Goal: Information Seeking & Learning: Learn about a topic

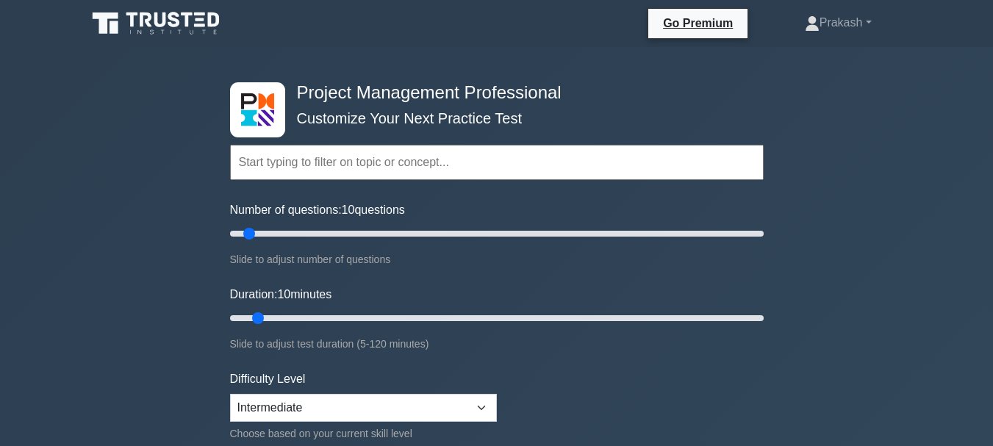
select select "intermediate"
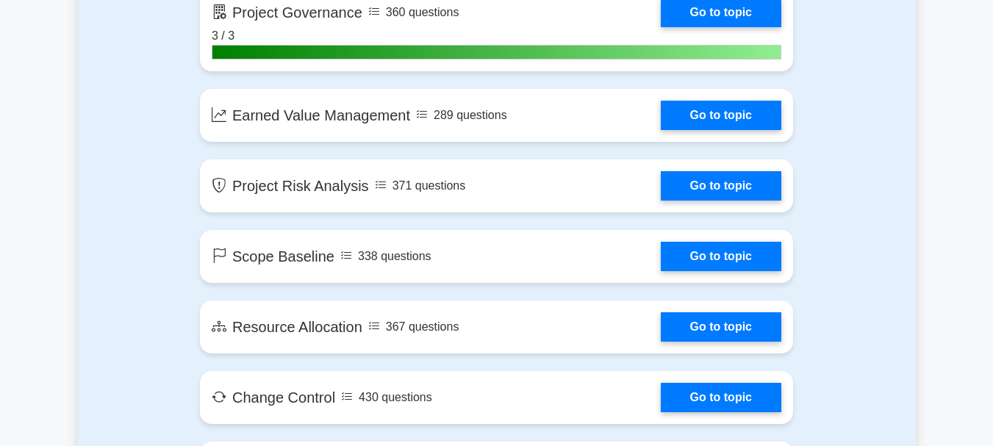
click at [863, 246] on div "Contents of the Project Management Professional package 9955 PMP questions grou…" at bounding box center [497, 174] width 838 height 2958
click at [888, 245] on div "Contents of the Project Management Professional package 9955 PMP questions grou…" at bounding box center [497, 174] width 838 height 2958
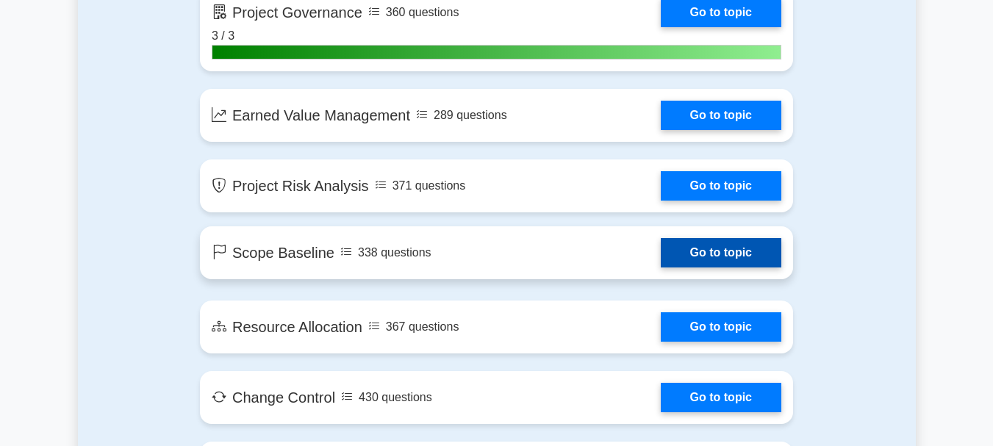
click at [661, 254] on link "Go to topic" at bounding box center [721, 252] width 121 height 29
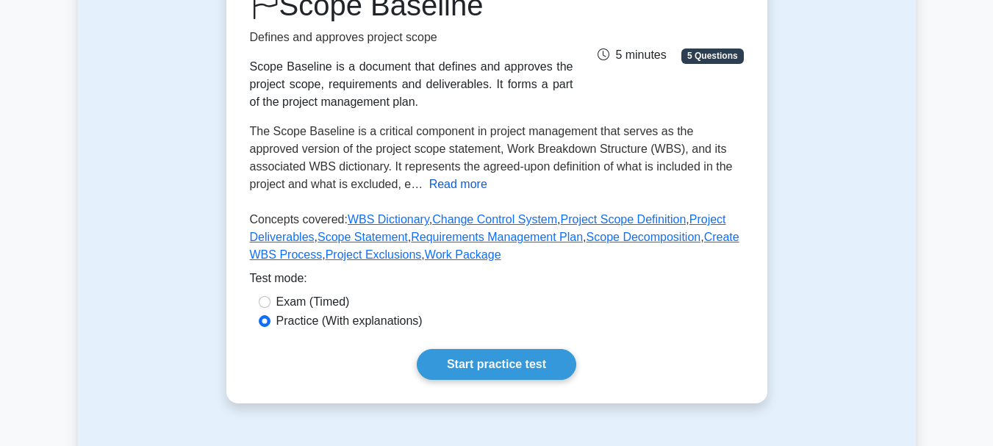
click at [429, 187] on button "Read more" at bounding box center [458, 185] width 58 height 18
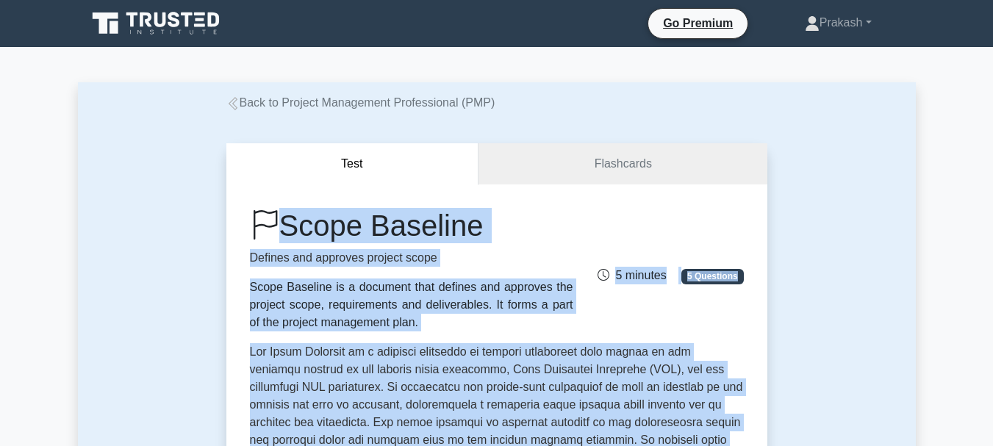
drag, startPoint x: 458, startPoint y: 198, endPoint x: 232, endPoint y: 203, distance: 225.7
copy div "Scope Baseline Defines and approves project scope Scope Baseline is a document …"
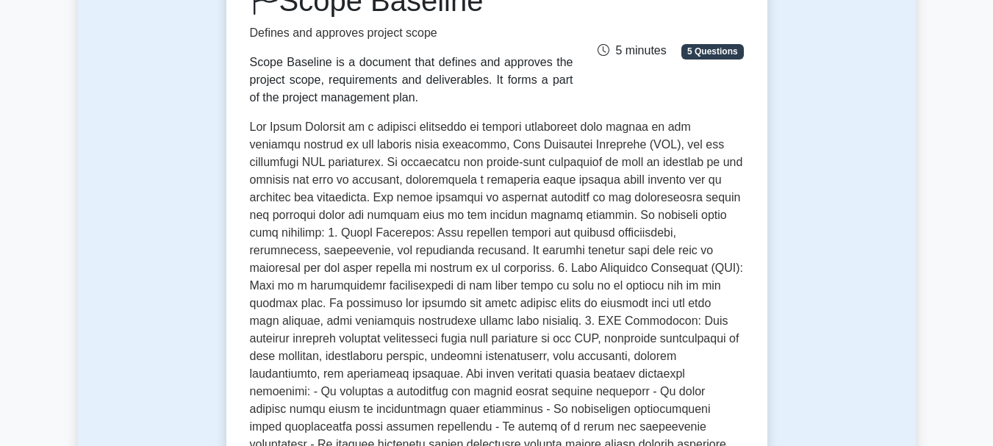
scroll to position [661, 0]
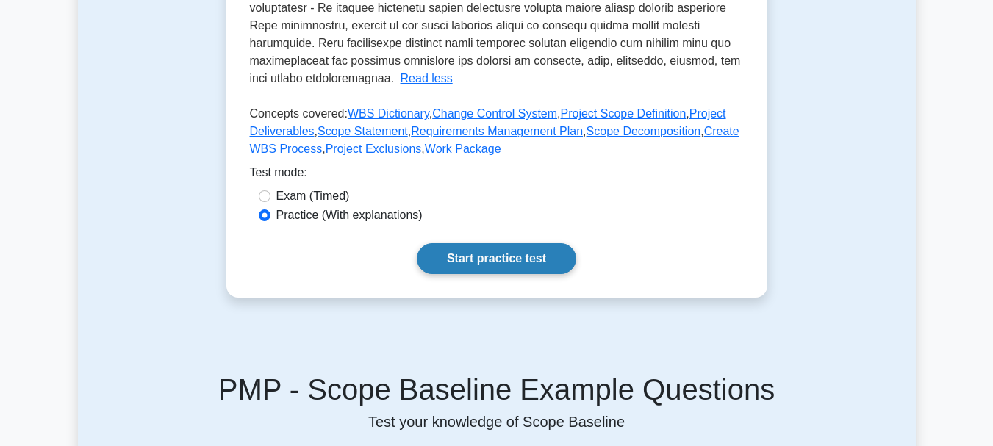
click at [500, 243] on link "Start practice test" at bounding box center [496, 258] width 159 height 31
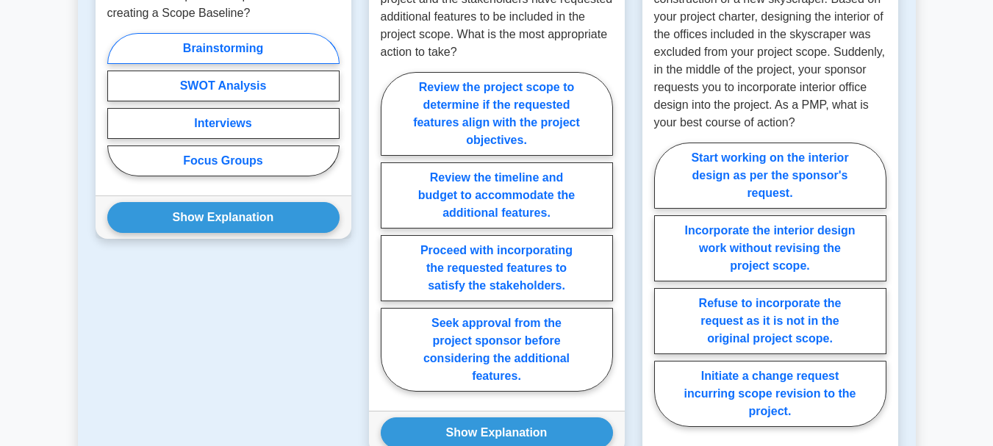
scroll to position [882, 0]
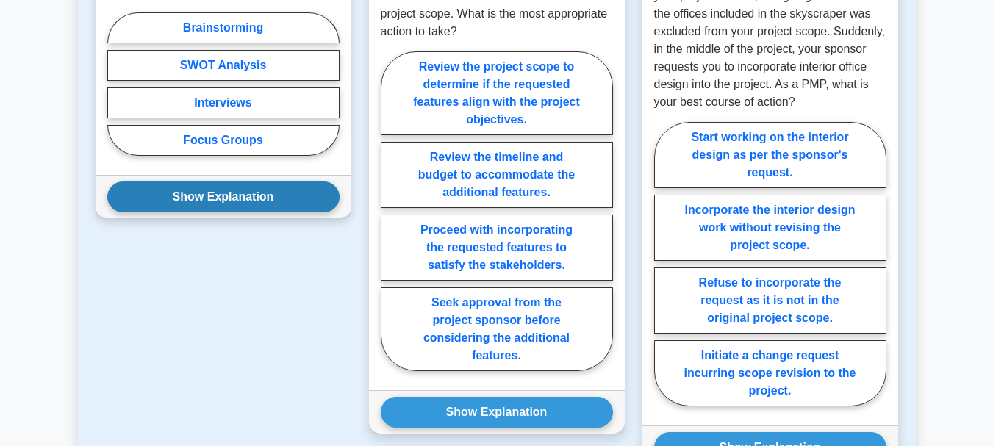
click at [230, 198] on button "Show Explanation" at bounding box center [223, 197] width 232 height 31
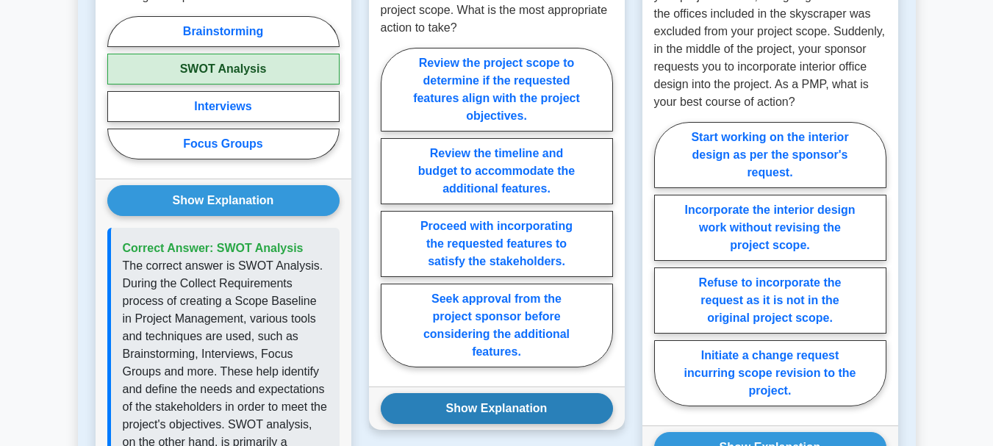
click at [439, 399] on button "Show Explanation" at bounding box center [497, 408] width 232 height 31
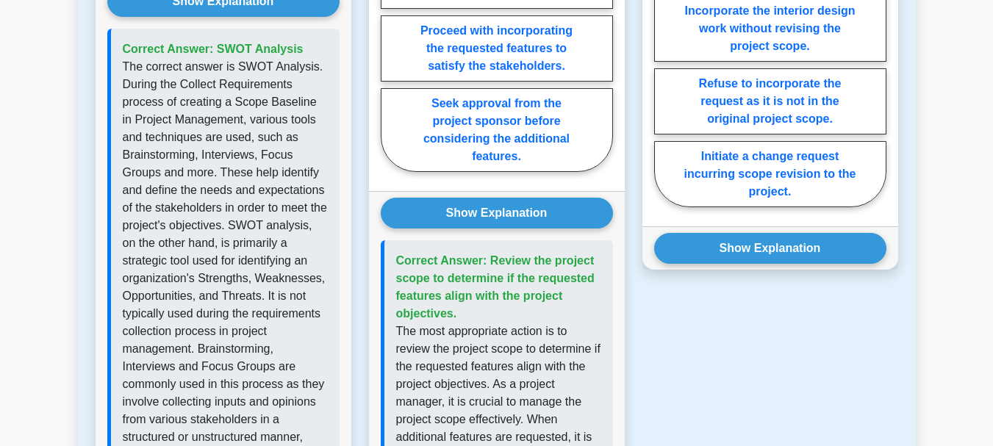
scroll to position [1102, 0]
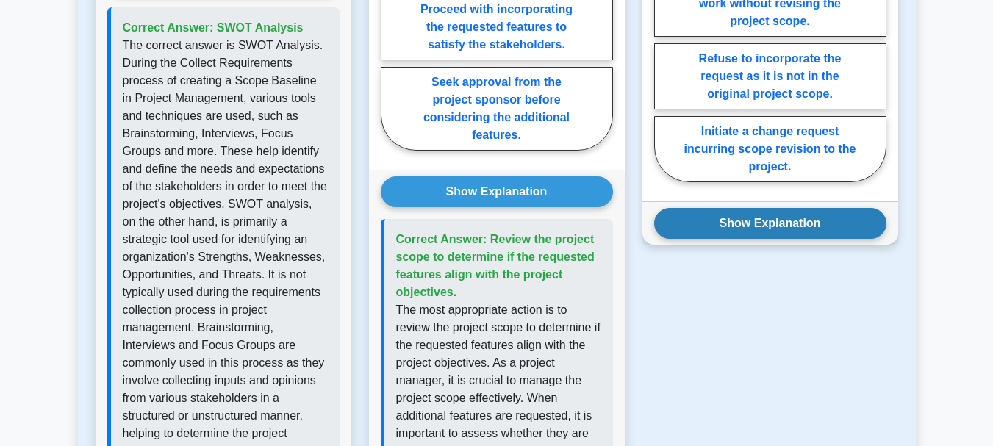
click at [761, 231] on button "Show Explanation" at bounding box center [770, 223] width 232 height 31
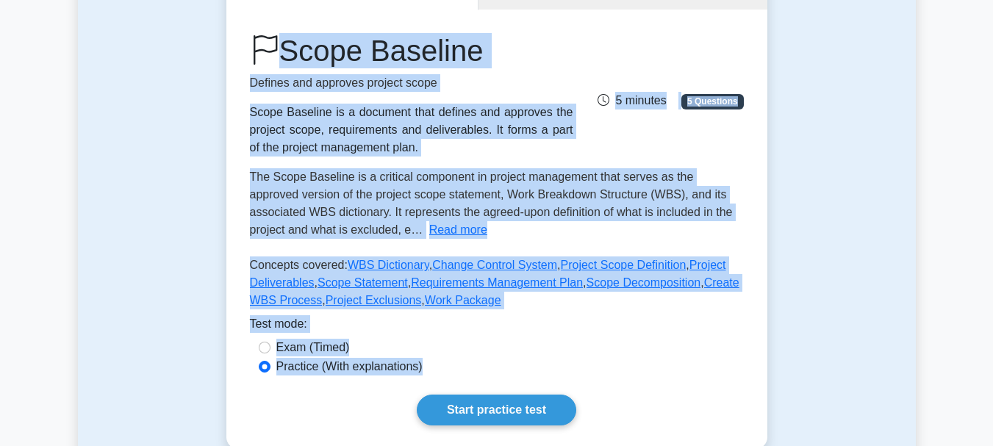
scroll to position [0, 0]
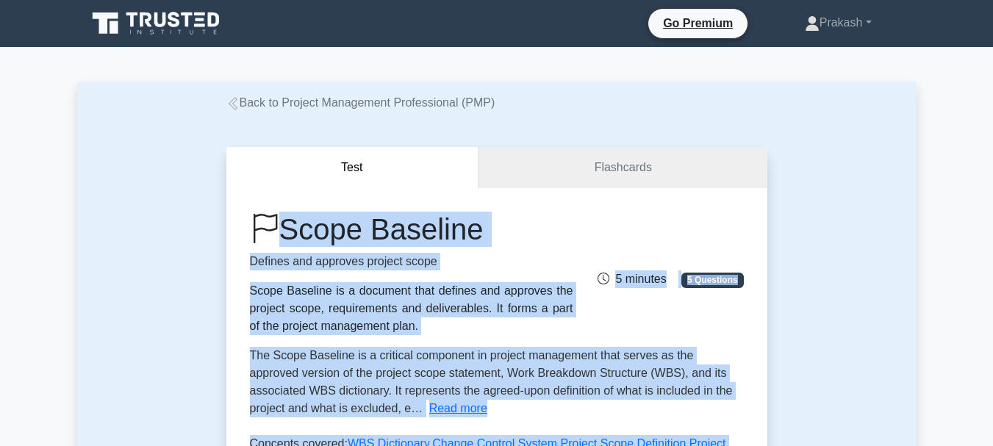
drag, startPoint x: 833, startPoint y: 292, endPoint x: 215, endPoint y: 219, distance: 623.1
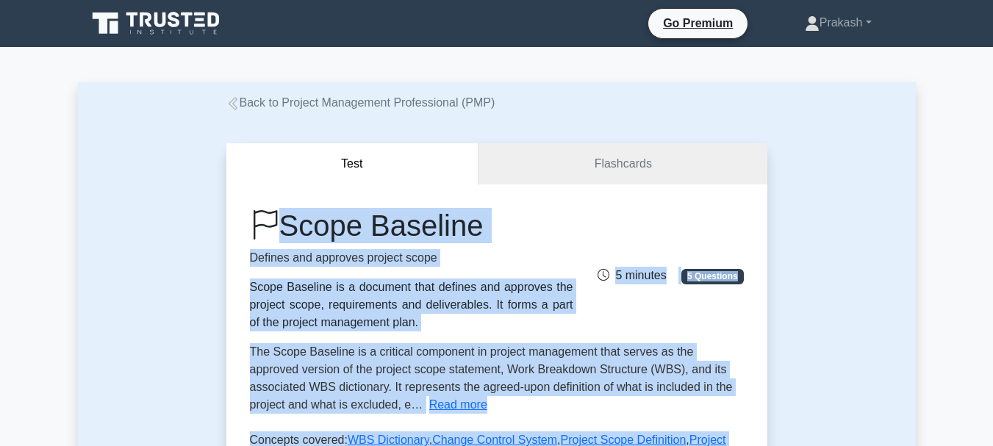
copy div "Scope Baseline Defines and approves project scope Scope Baseline is a document …"
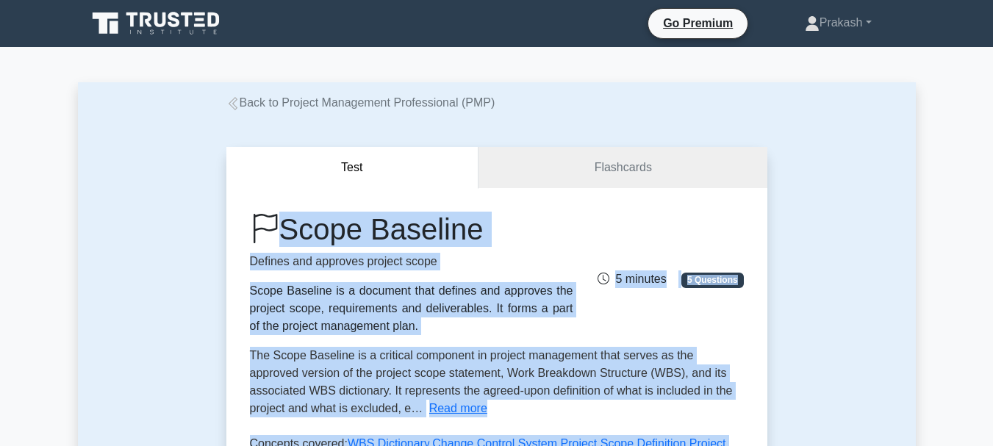
click at [830, 188] on div "Test Flashcards Scope Baseline Defines and approves project scope Scope Baselin…" at bounding box center [497, 387] width 838 height 551
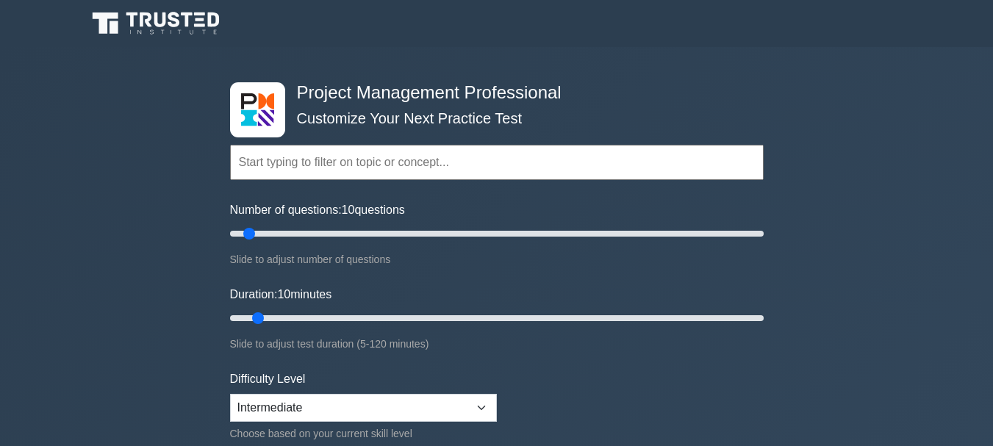
select select "intermediate"
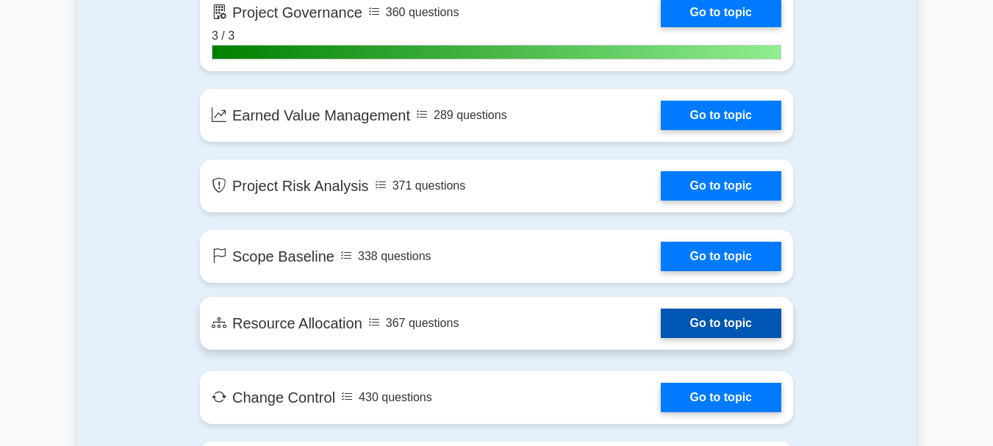
click at [661, 323] on link "Go to topic" at bounding box center [721, 323] width 121 height 29
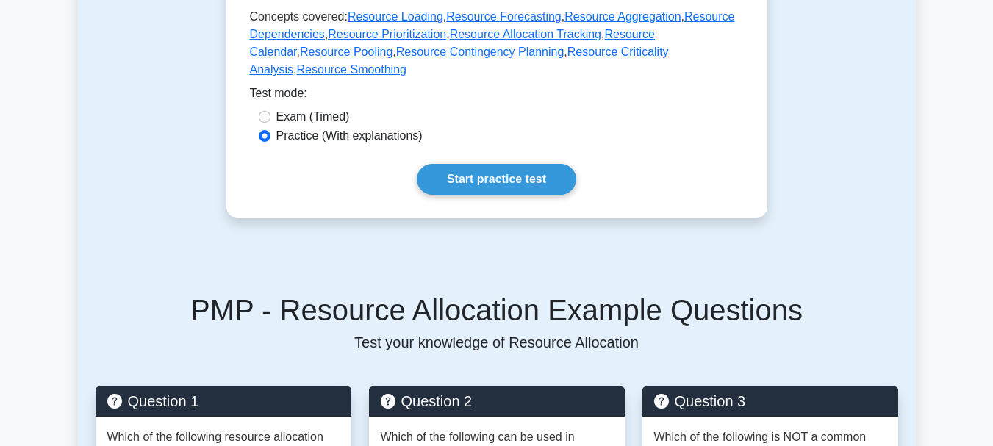
scroll to position [220, 0]
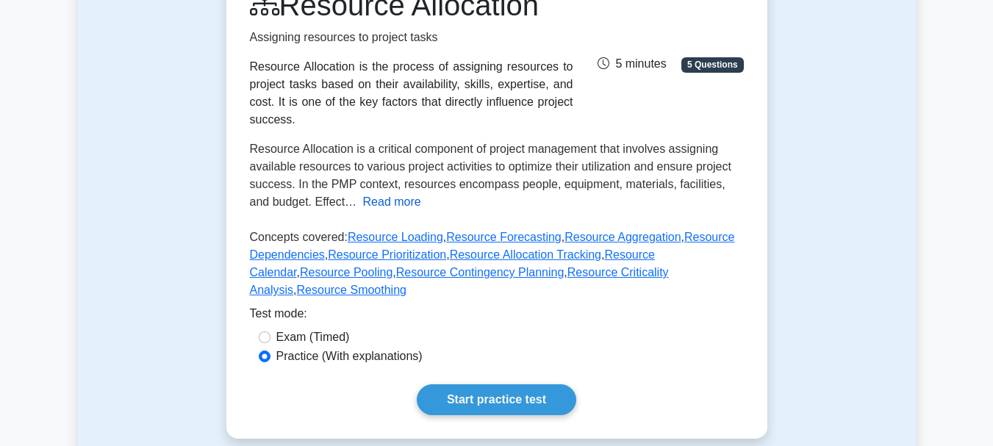
click at [376, 193] on button "Read more" at bounding box center [392, 202] width 58 height 18
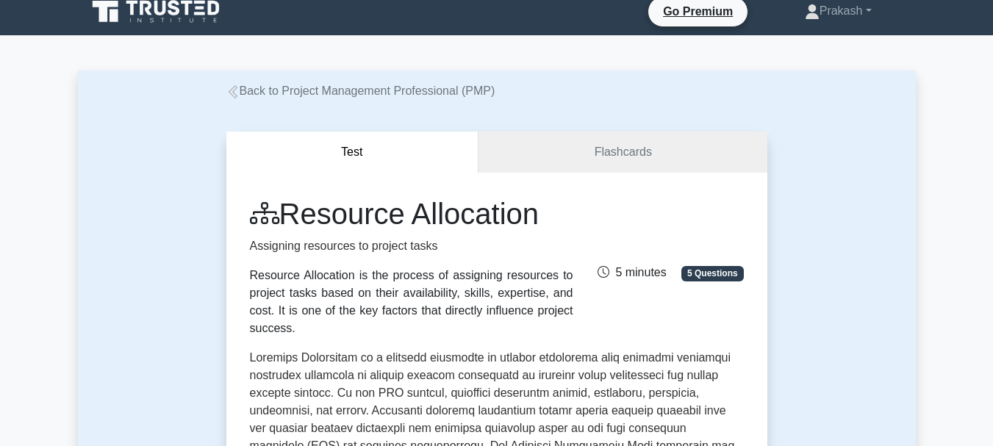
scroll to position [0, 0]
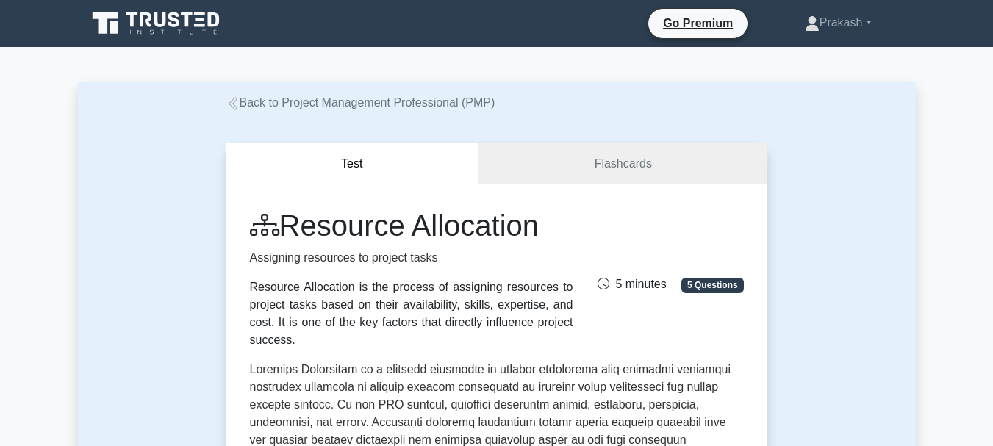
drag, startPoint x: 550, startPoint y: 231, endPoint x: 294, endPoint y: 225, distance: 255.8
click at [294, 225] on h1 "Resource Allocation" at bounding box center [411, 225] width 323 height 35
copy h1 "Resource Allocation"
click at [600, 217] on div "Resource Allocation Assigning resources to project tasks Resource Allocation is…" at bounding box center [496, 278] width 511 height 141
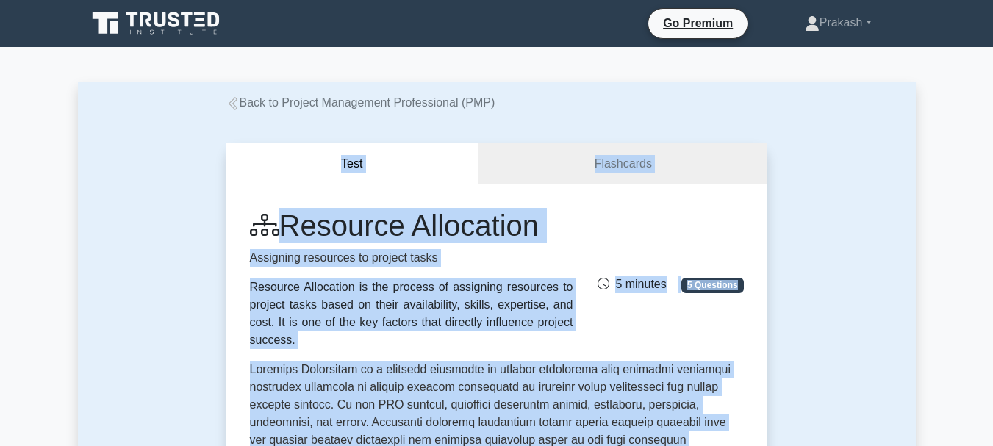
drag, startPoint x: 534, startPoint y: 229, endPoint x: 243, endPoint y: 159, distance: 300.0
copy div "Test Flashcards Resource Allocation Assigning resources to project tasks Resour…"
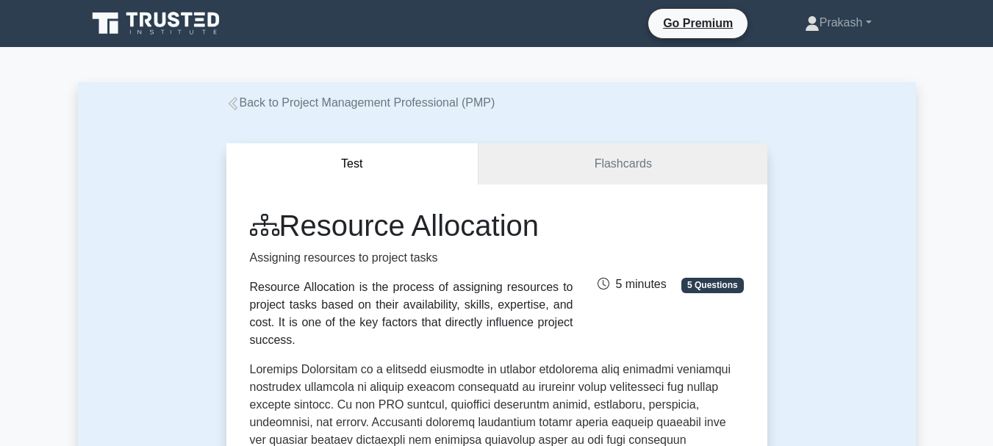
click at [551, 226] on h1 "Resource Allocation" at bounding box center [411, 225] width 323 height 35
drag, startPoint x: 549, startPoint y: 228, endPoint x: 290, endPoint y: 223, distance: 258.7
click at [290, 223] on h1 "Resource Allocation" at bounding box center [411, 225] width 323 height 35
copy h1 "Resource Allocation"
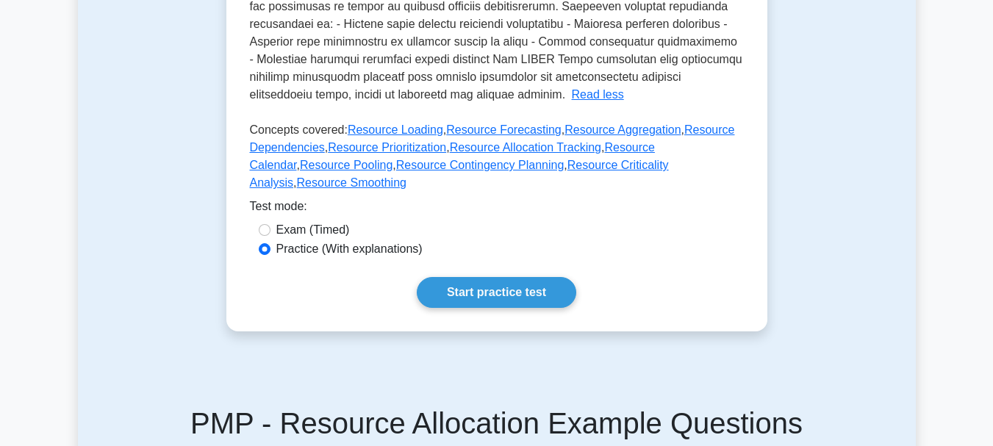
scroll to position [661, 0]
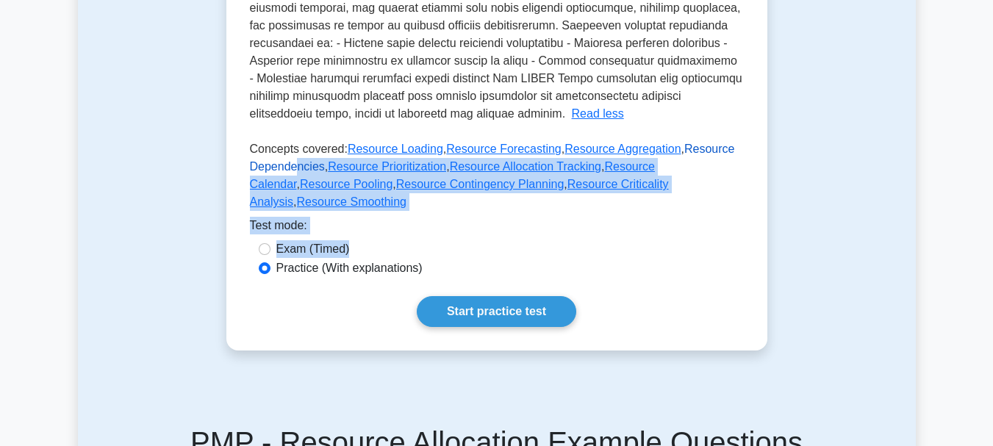
drag, startPoint x: 683, startPoint y: 191, endPoint x: 292, endPoint y: 134, distance: 394.3
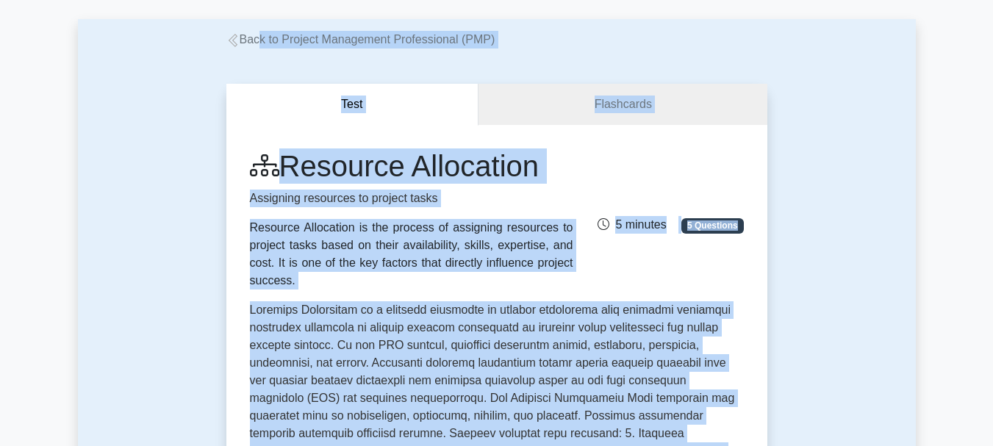
scroll to position [0, 0]
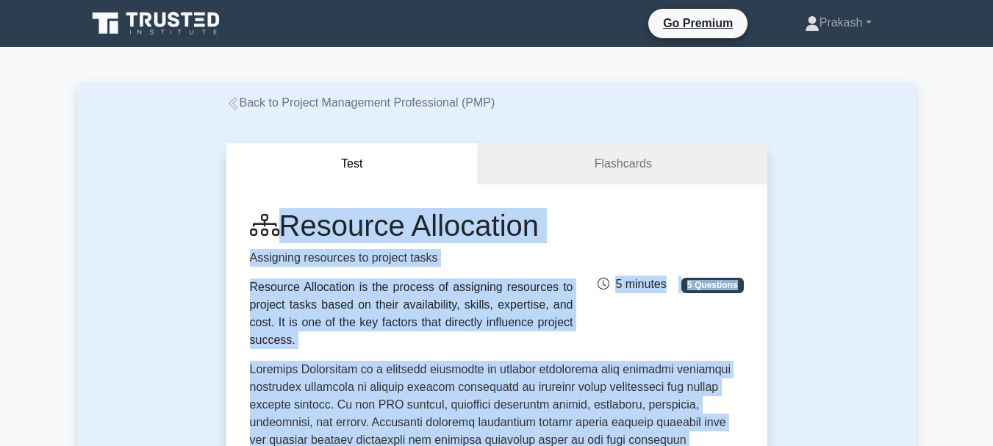
drag, startPoint x: 624, startPoint y: 251, endPoint x: 253, endPoint y: 230, distance: 371.7
copy div "Resource Allocation Assigning resources to project tasks Resource Allocation is…"
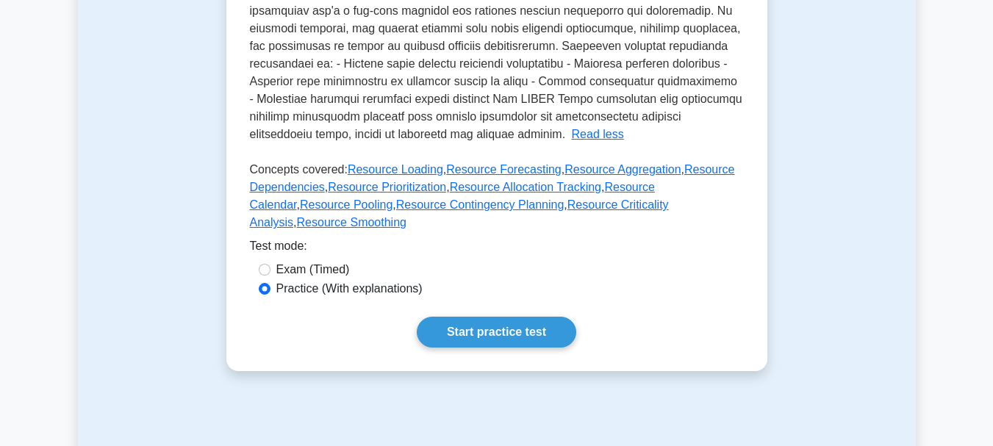
scroll to position [661, 0]
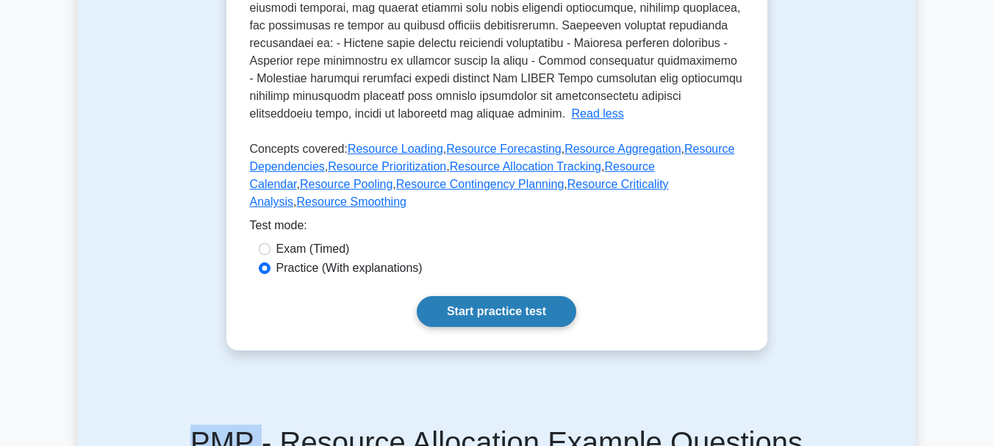
click at [493, 296] on link "Start practice test" at bounding box center [496, 311] width 159 height 31
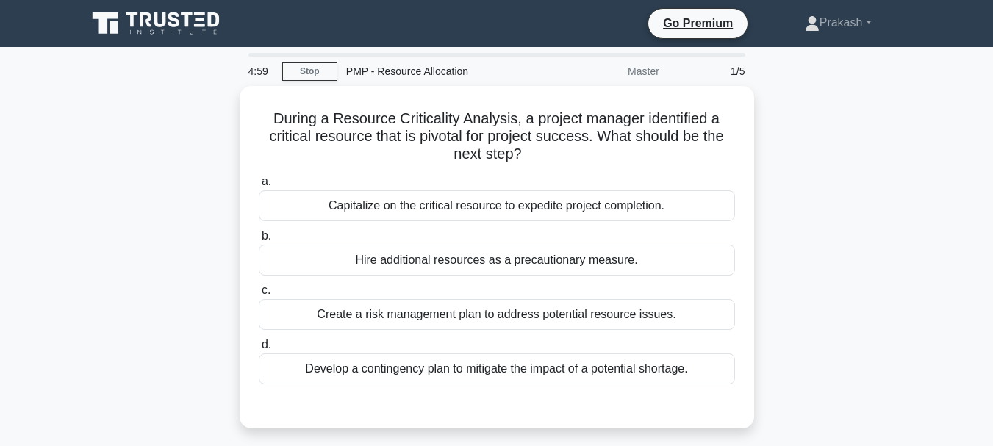
click at [495, 256] on div "Hire additional resources as a precautionary measure." at bounding box center [497, 260] width 476 height 31
click at [259, 241] on input "b. Hire additional resources as a precautionary measure." at bounding box center [259, 236] width 0 height 10
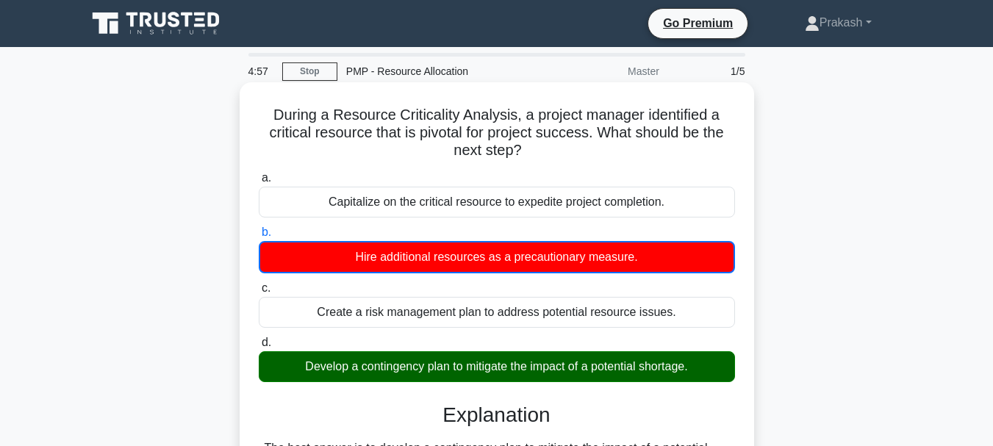
drag, startPoint x: 437, startPoint y: 345, endPoint x: 446, endPoint y: 365, distance: 22.0
click at [443, 362] on label "d. Develop a contingency plan to mitigate the impact of a potential shortage." at bounding box center [497, 358] width 476 height 49
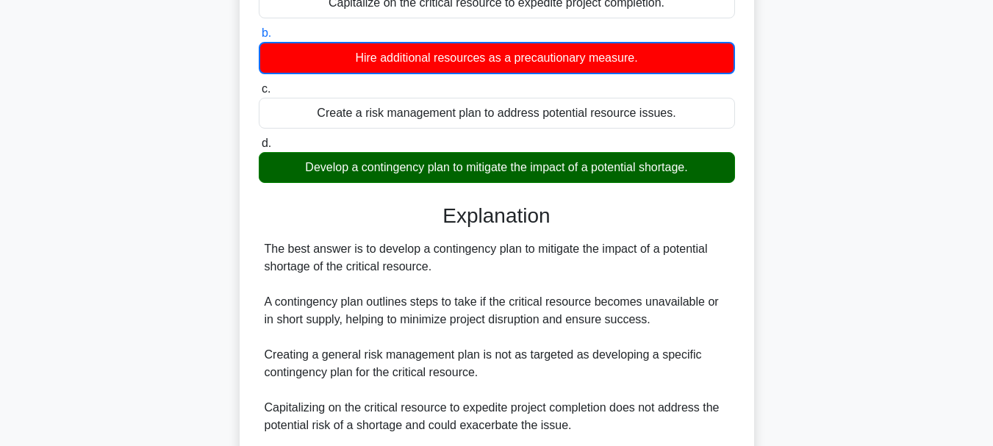
scroll to position [220, 0]
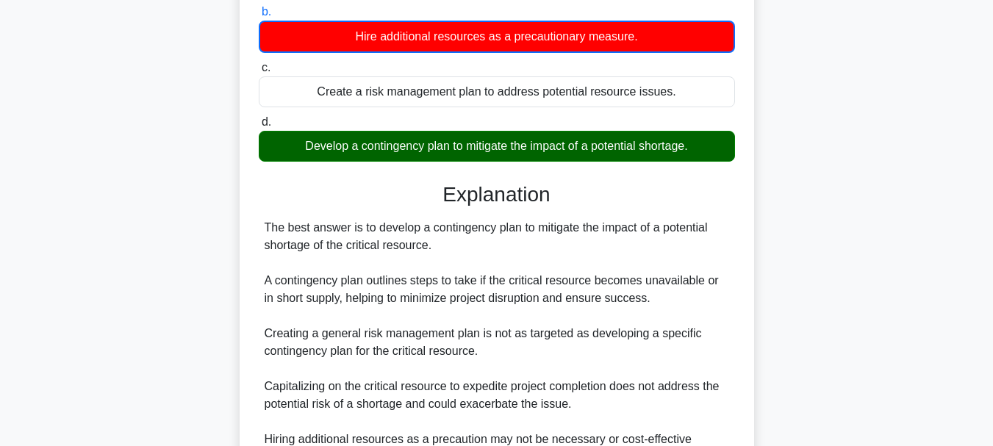
click at [439, 42] on div "Hire additional resources as a precautionary measure." at bounding box center [497, 37] width 476 height 32
click at [259, 17] on input "b. Hire additional resources as a precautionary measure." at bounding box center [259, 12] width 0 height 10
click at [370, 98] on div "Create a risk management plan to address potential resource issues." at bounding box center [497, 91] width 476 height 31
click at [259, 73] on input "c. Create a risk management plan to address potential resource issues." at bounding box center [259, 68] width 0 height 10
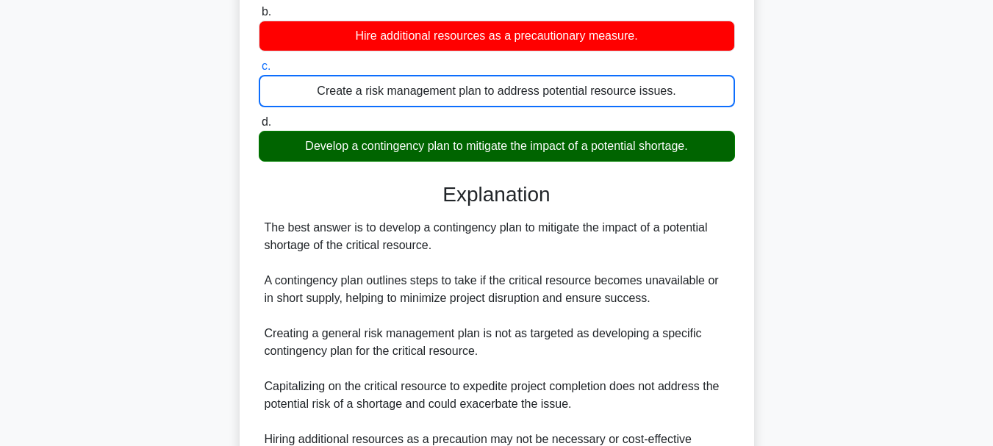
click at [345, 147] on div "Develop a contingency plan to mitigate the impact of a potential shortage." at bounding box center [497, 146] width 476 height 31
click at [259, 127] on input "d. Develop a contingency plan to mitigate the impact of a potential shortage." at bounding box center [259, 123] width 0 height 10
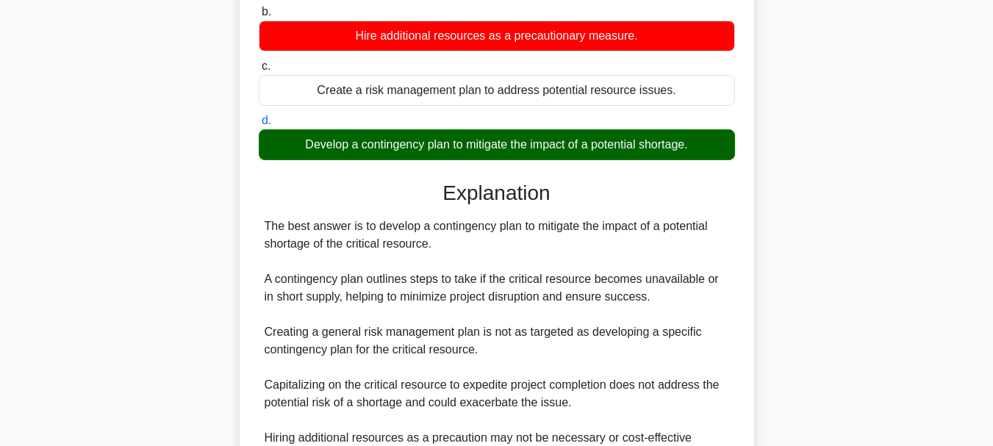
click at [320, 140] on div "Develop a contingency plan to mitigate the impact of a potential shortage." at bounding box center [497, 144] width 476 height 31
click at [259, 126] on input "d. Develop a contingency plan to mitigate the impact of a potential shortage." at bounding box center [259, 121] width 0 height 10
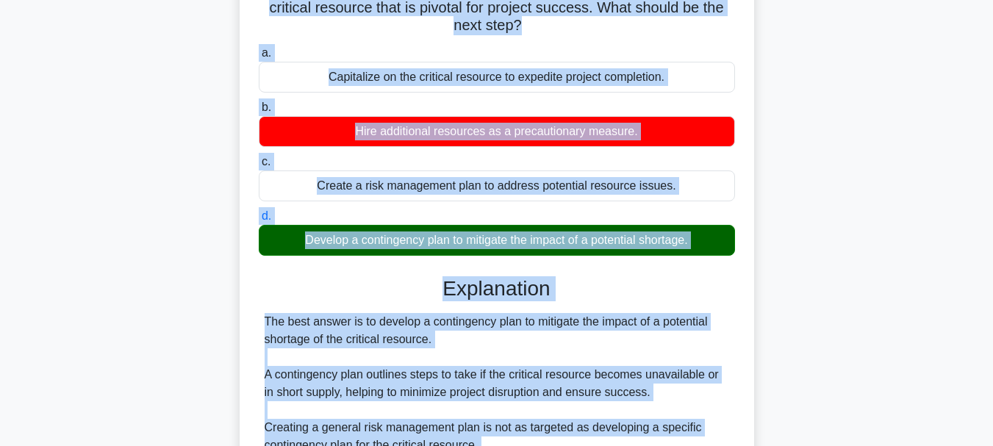
scroll to position [0, 0]
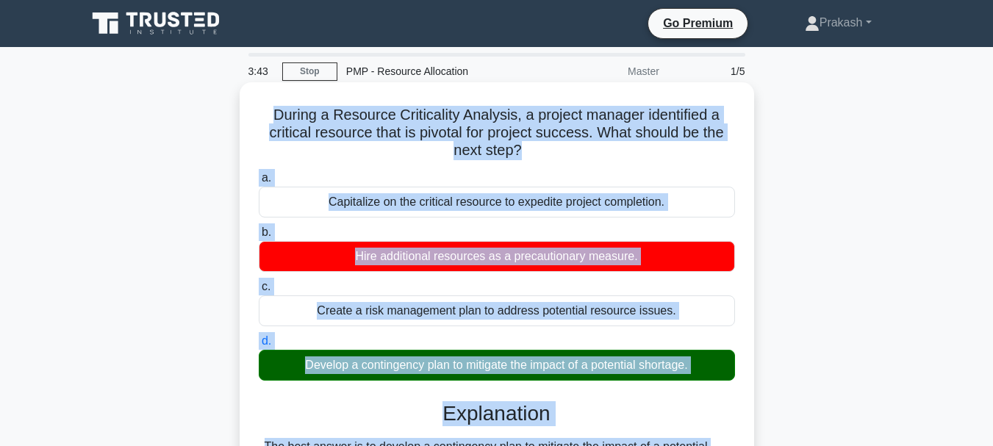
drag, startPoint x: 631, startPoint y: 370, endPoint x: 274, endPoint y: 121, distance: 434.9
click at [269, 119] on div "During a Resource Criticality Analysis, a project manager identified a critical…" at bounding box center [496, 445] width 503 height 714
copy div "During a Resource Criticality Analysis, a project manager identified a critical…"
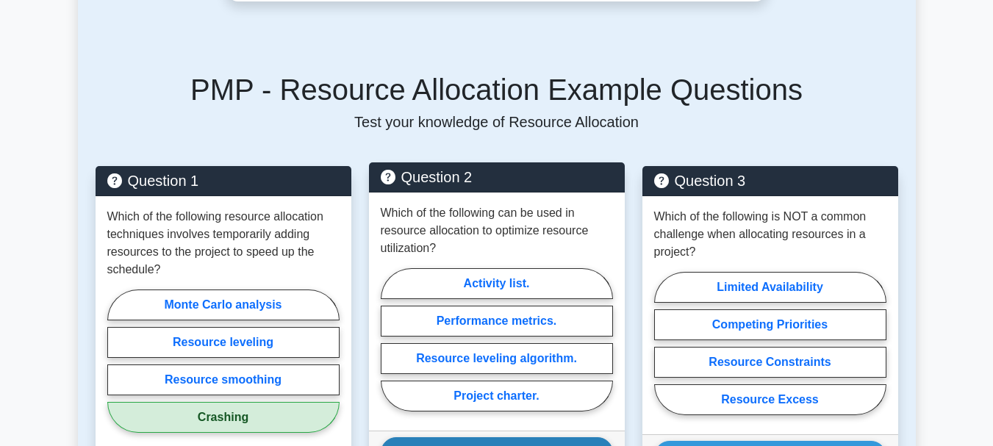
click at [464, 437] on button "Show Explanation" at bounding box center [497, 452] width 232 height 31
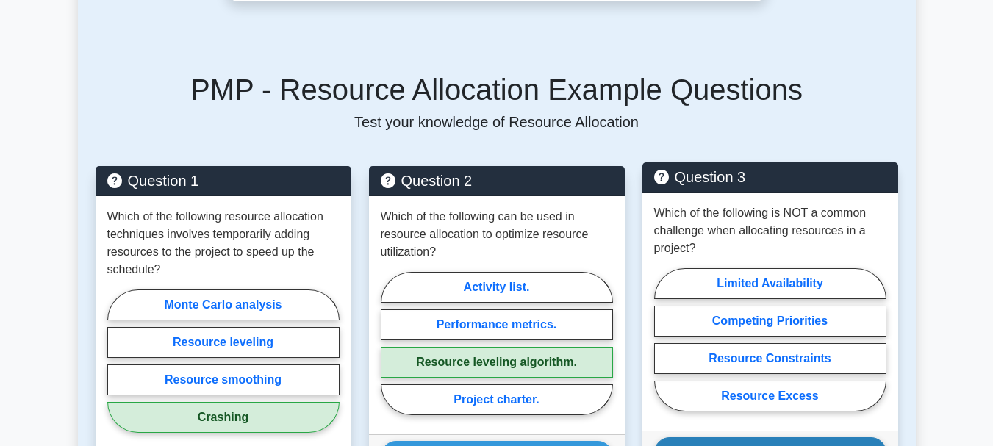
click at [725, 437] on button "Show Explanation" at bounding box center [770, 452] width 232 height 31
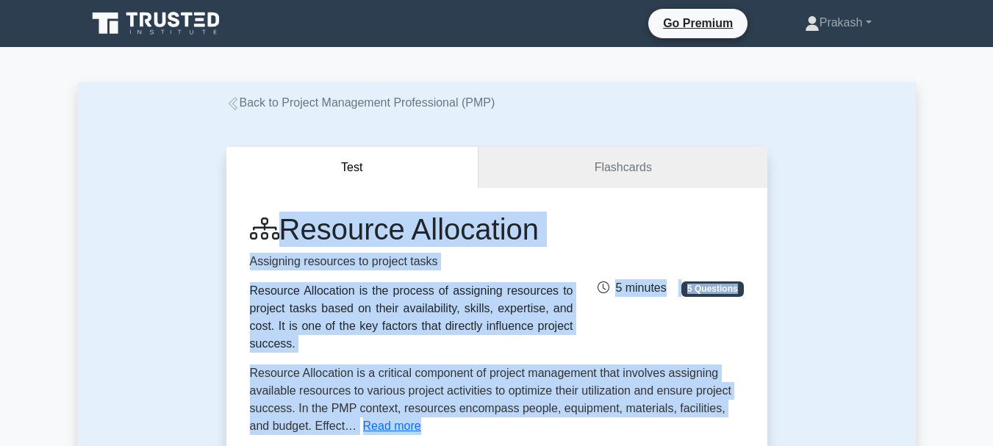
drag, startPoint x: 852, startPoint y: 356, endPoint x: 154, endPoint y: 220, distance: 710.4
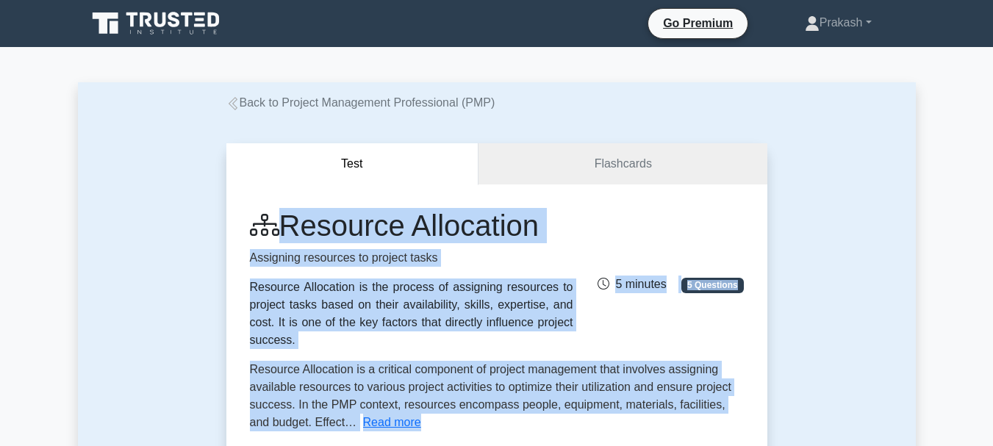
copy div "Resource Allocation Assigning resources to project tasks Resource Allocation is…"
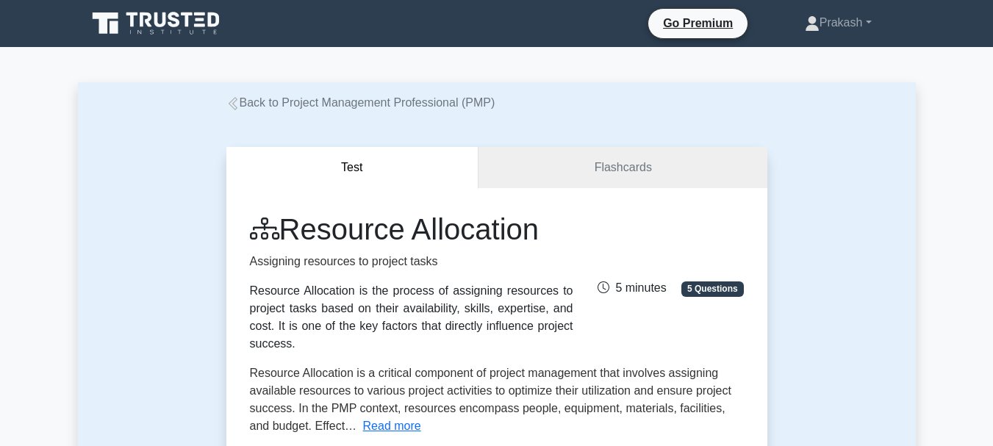
click at [622, 101] on div "Back to Project Management Professional (PMP)" at bounding box center [497, 103] width 559 height 18
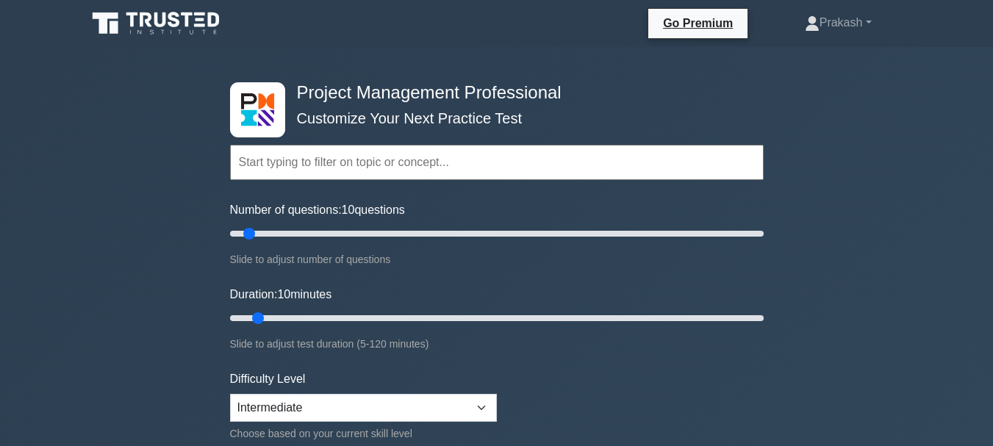
select select "intermediate"
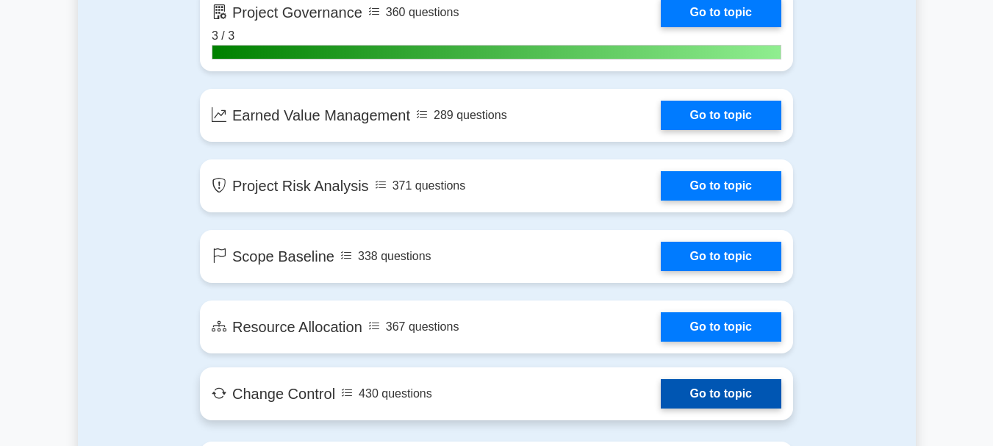
click at [661, 392] on link "Go to topic" at bounding box center [721, 393] width 121 height 29
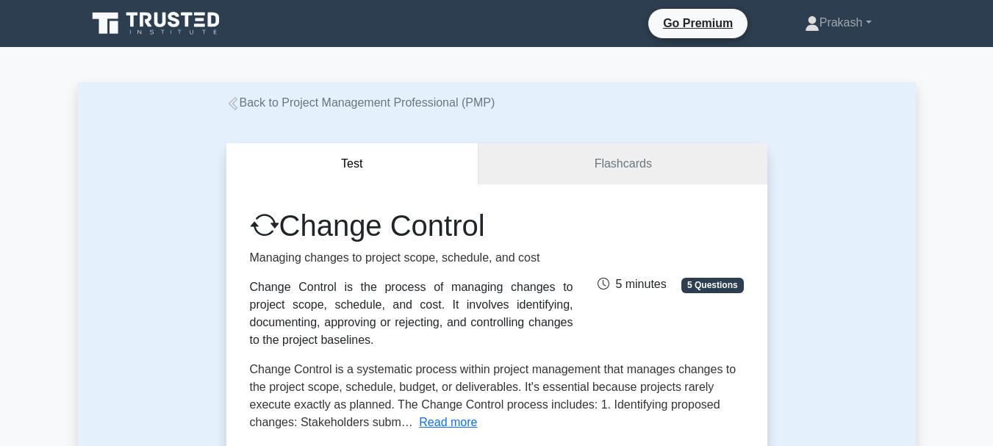
drag, startPoint x: 507, startPoint y: 227, endPoint x: 287, endPoint y: 228, distance: 219.7
click at [287, 228] on h1 "Change Control" at bounding box center [411, 225] width 323 height 35
copy h1 "Change Control"
click at [697, 204] on div "Change Control Managing changes to project scope, schedule, and cost Change Con…" at bounding box center [496, 421] width 541 height 475
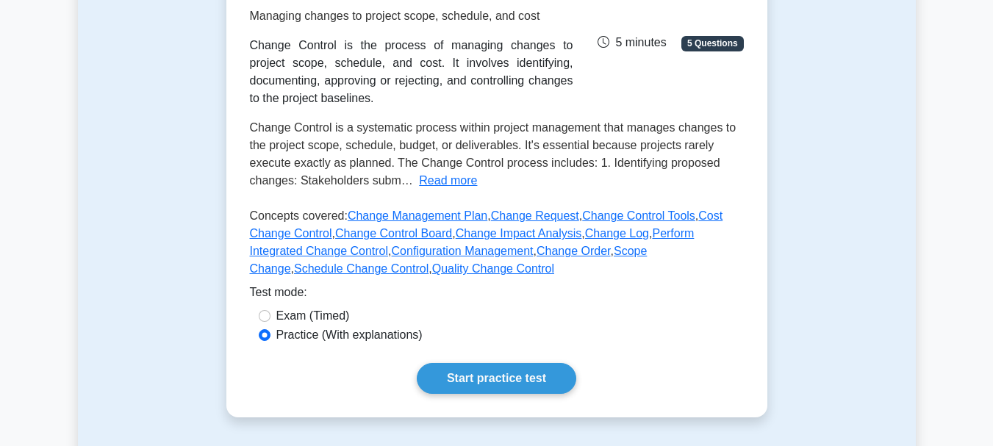
scroll to position [220, 0]
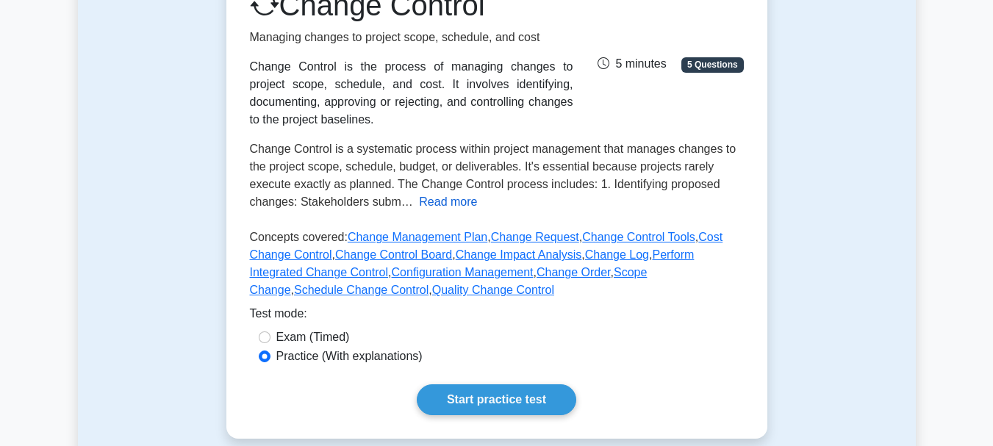
click at [439, 201] on button "Read more" at bounding box center [448, 202] width 58 height 18
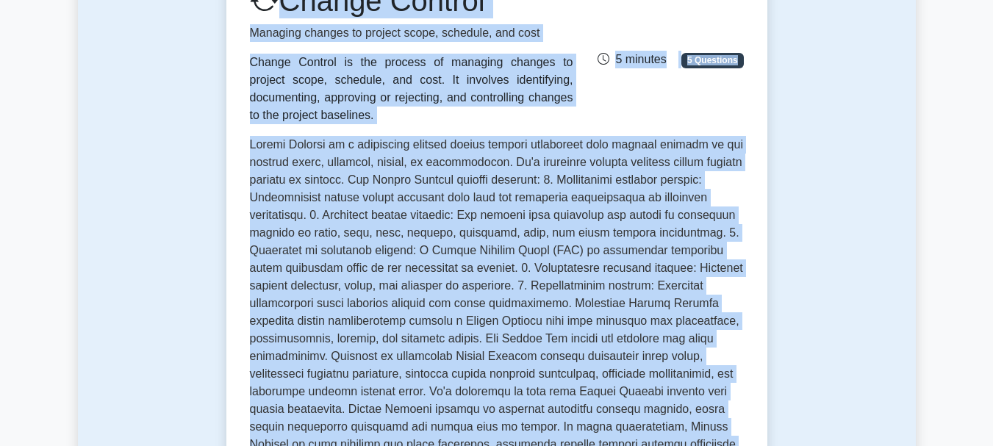
scroll to position [0, 0]
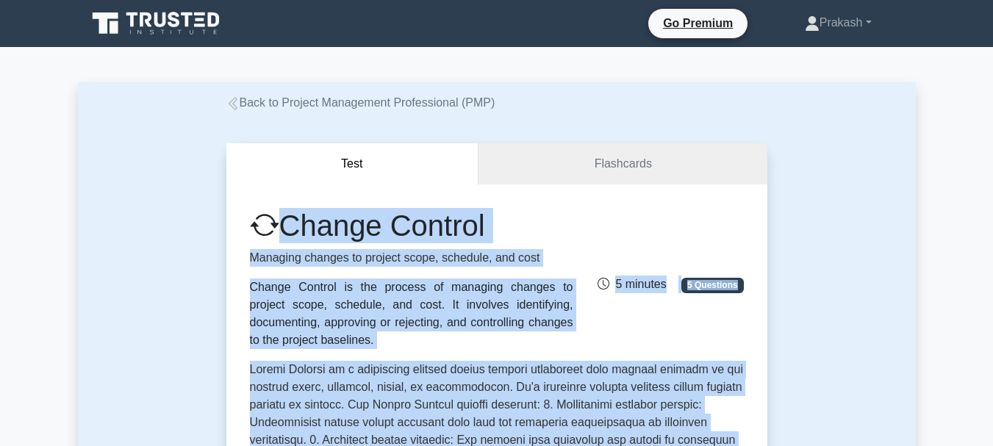
drag, startPoint x: 624, startPoint y: 77, endPoint x: 273, endPoint y: 221, distance: 379.0
copy div "Change Control Managing changes to project scope, schedule, and cost Change Con…"
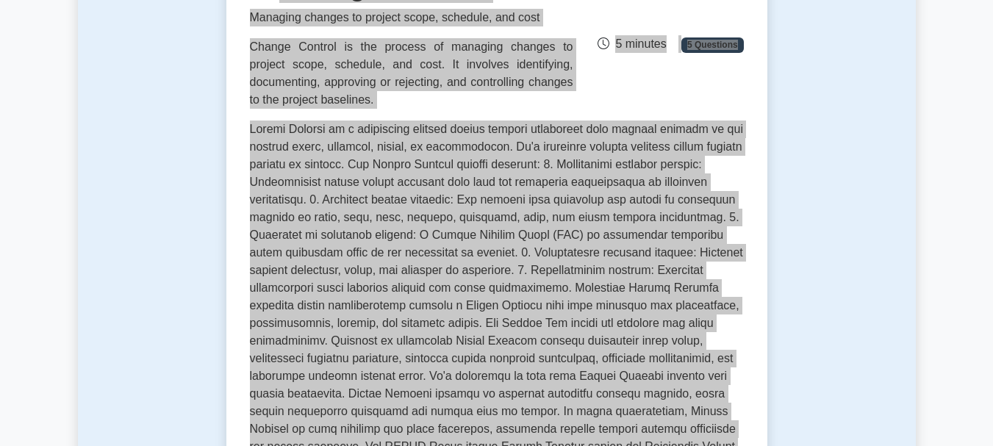
scroll to position [441, 0]
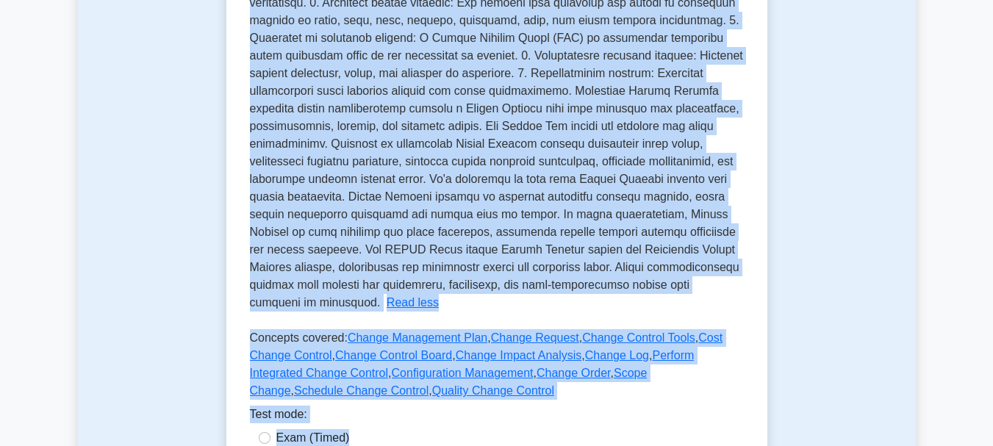
click at [797, 207] on div "Test Flashcards Change Control Managing changes to project scope, schedule, and…" at bounding box center [497, 123] width 838 height 904
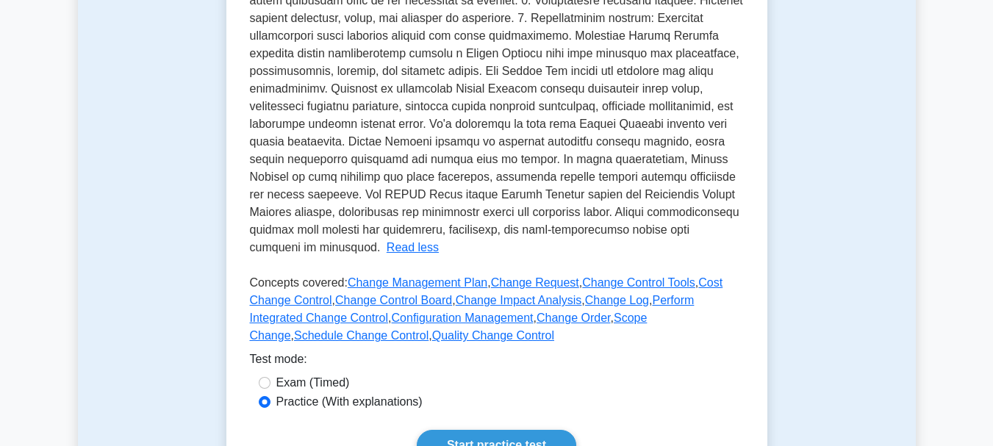
scroll to position [661, 0]
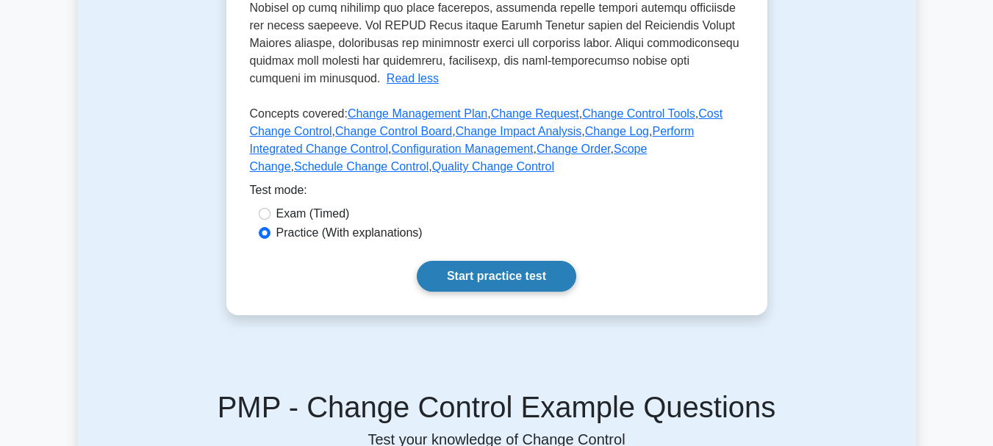
click at [467, 271] on link "Start practice test" at bounding box center [496, 276] width 159 height 31
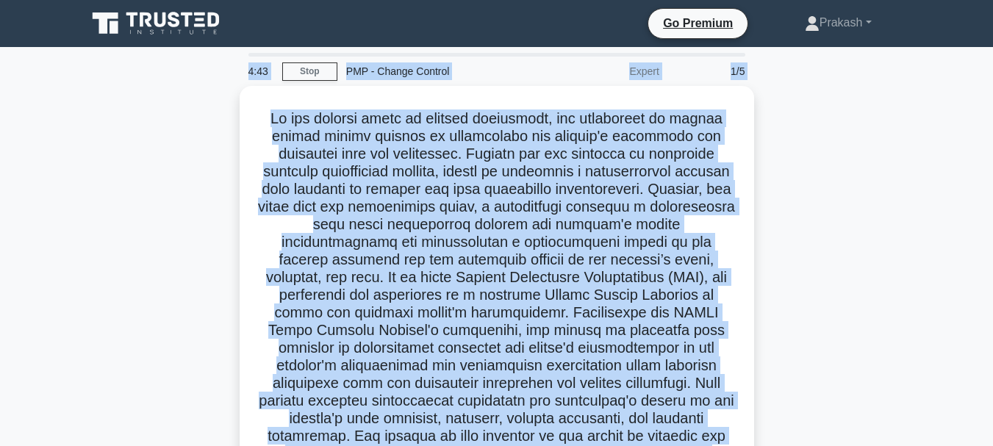
drag, startPoint x: 620, startPoint y: 389, endPoint x: 265, endPoint y: 73, distance: 474.7
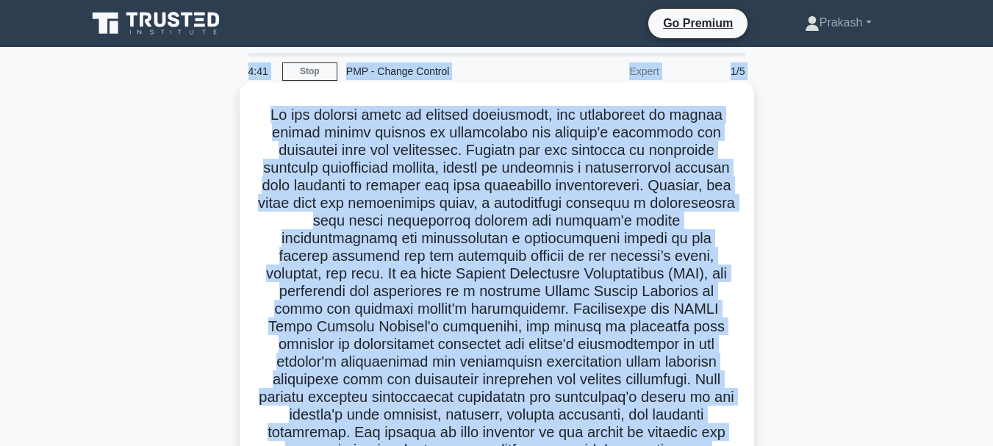
copy div "4:44 Stop PMP - Change Control Expert 1/5 In the dynamic arena of project manag…"
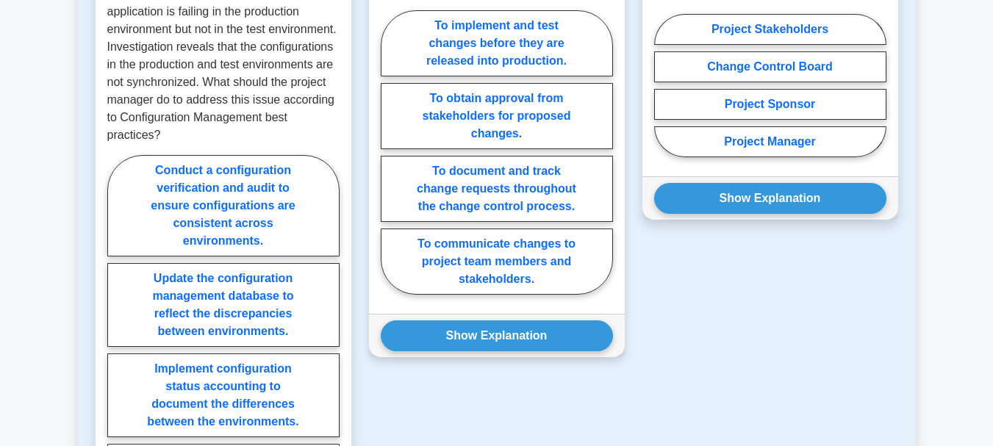
scroll to position [1102, 0]
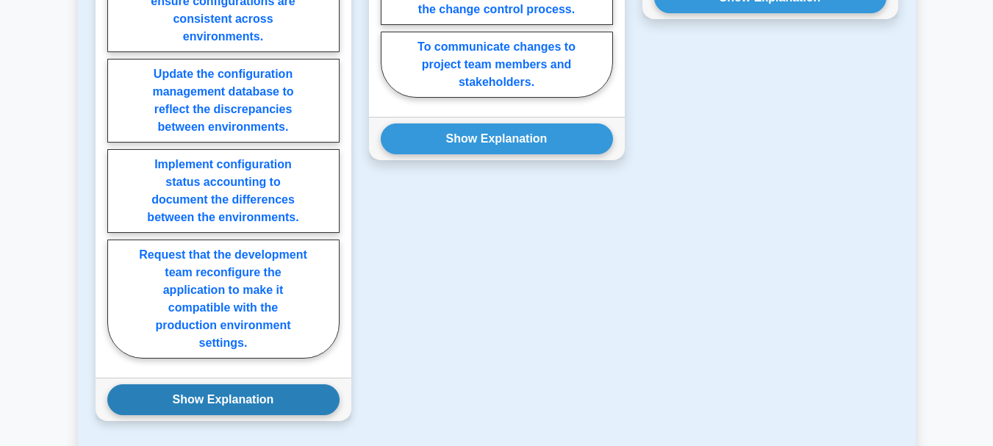
click at [251, 398] on button "Show Explanation" at bounding box center [223, 399] width 232 height 31
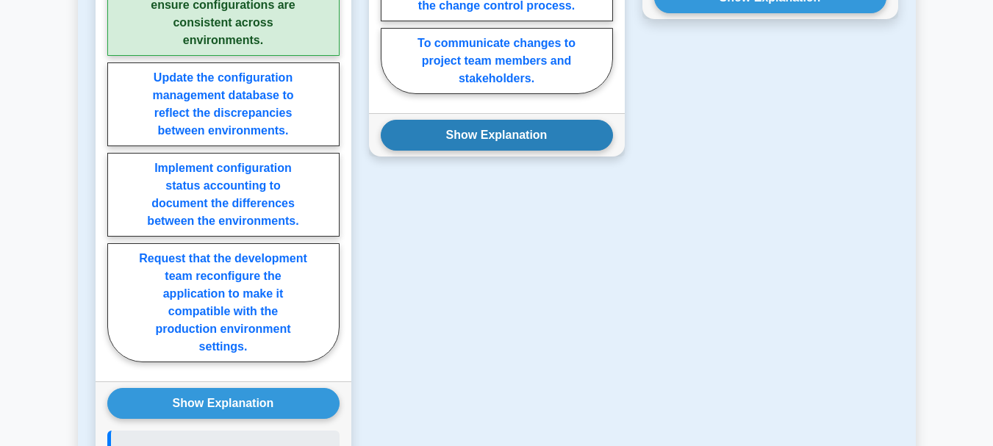
click at [495, 136] on button "Show Explanation" at bounding box center [497, 135] width 232 height 31
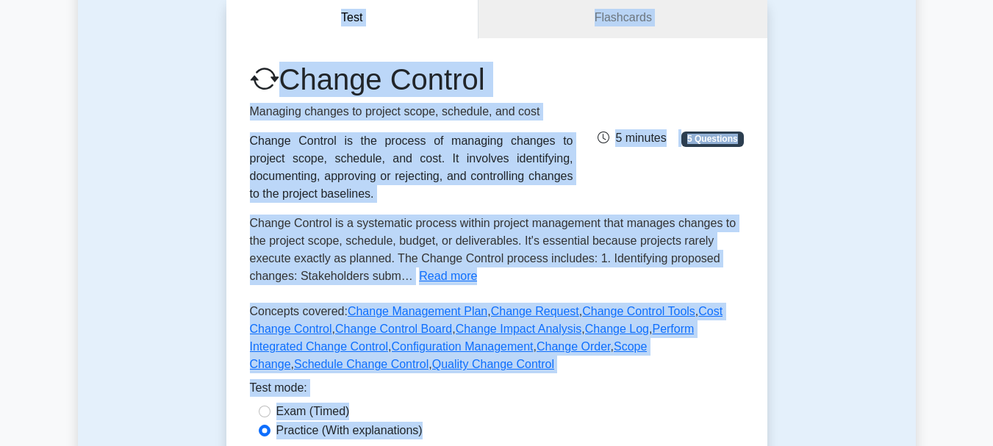
scroll to position [0, 0]
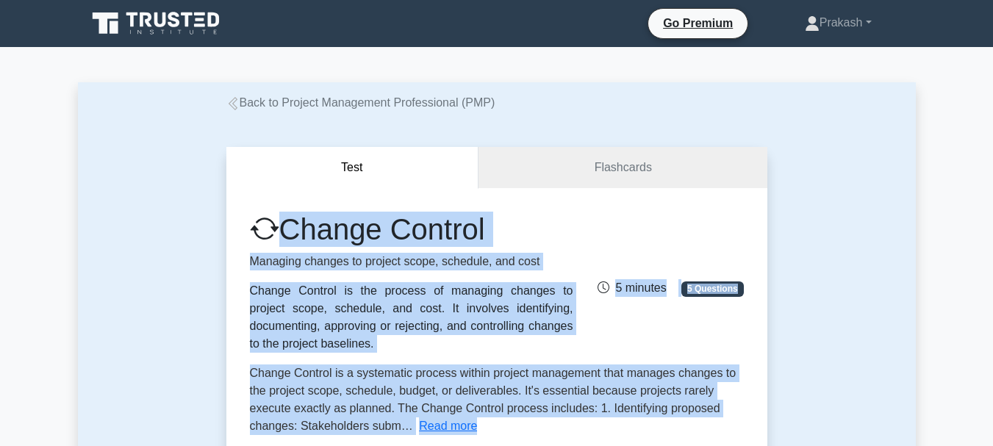
drag, startPoint x: 633, startPoint y: 209, endPoint x: 159, endPoint y: 196, distance: 474.9
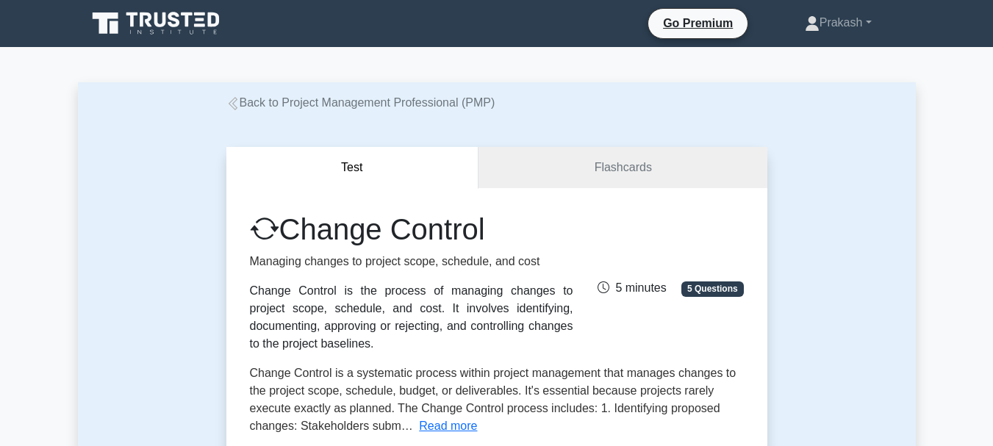
click at [806, 142] on div "Test Flashcards Change Control Managing changes to project scope, schedule, and…" at bounding box center [497, 405] width 838 height 586
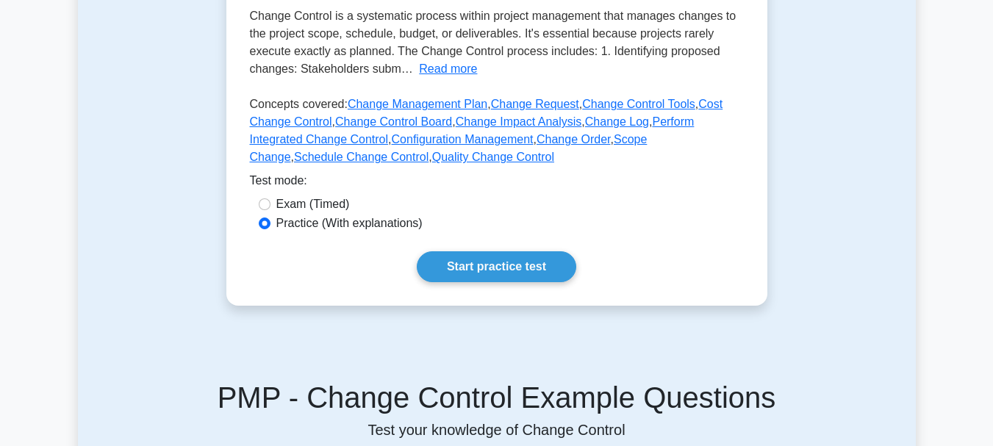
scroll to position [441, 0]
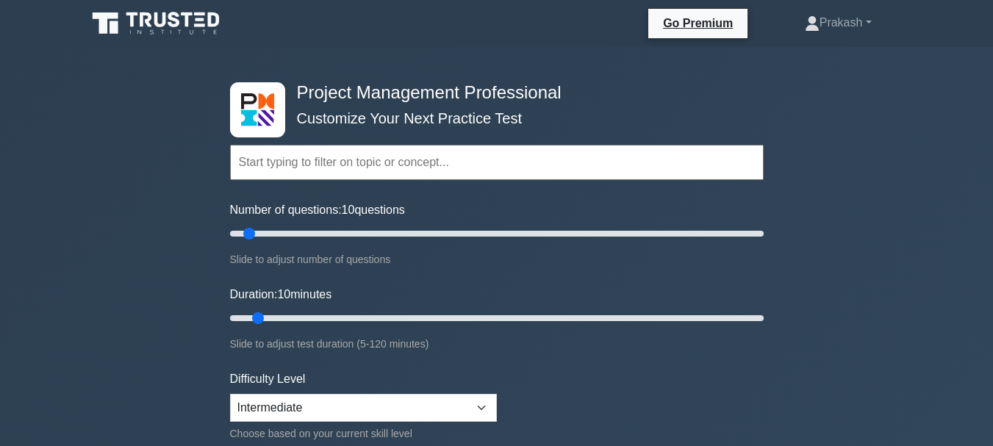
select select "intermediate"
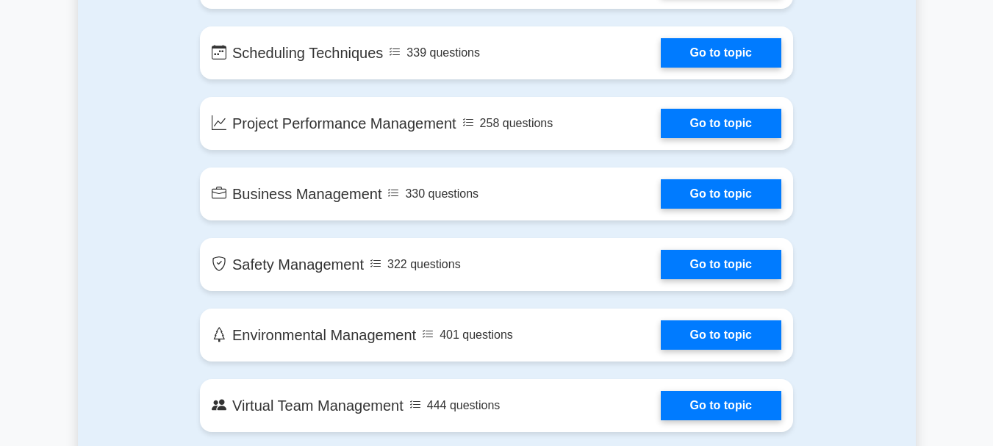
scroll to position [2737, 0]
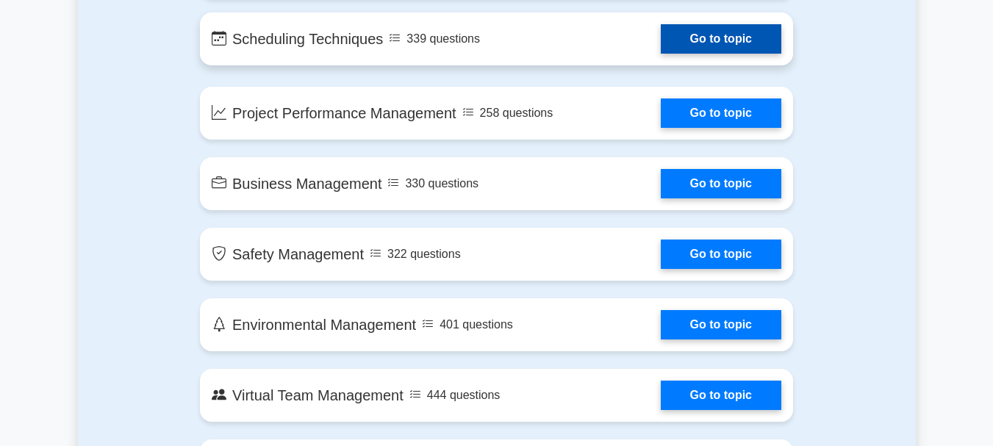
click at [661, 48] on link "Go to topic" at bounding box center [721, 38] width 121 height 29
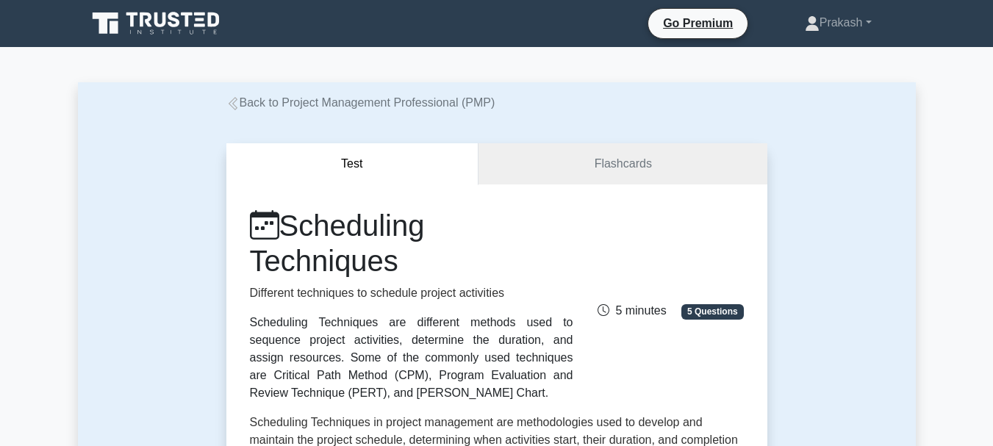
drag, startPoint x: 410, startPoint y: 266, endPoint x: 250, endPoint y: 226, distance: 165.0
click at [250, 226] on h1 "Scheduling Techniques" at bounding box center [411, 243] width 323 height 71
copy h1 "Scheduling Techniques"
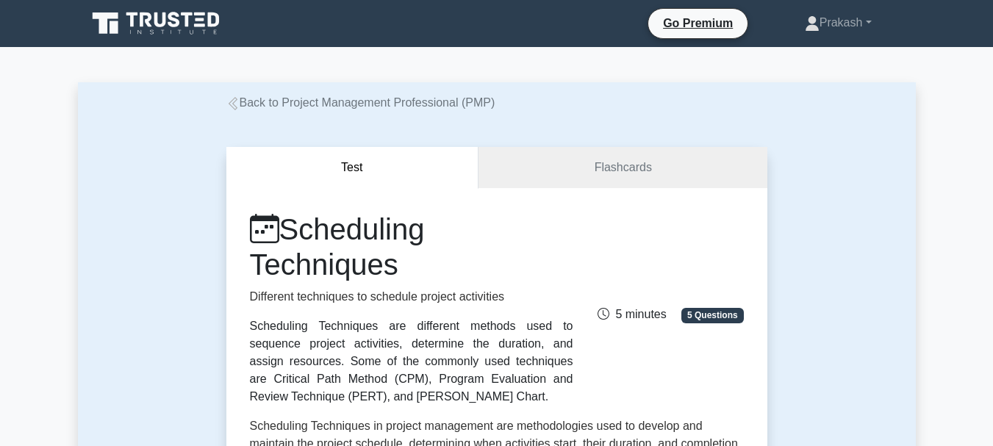
click at [811, 191] on div "Test Flashcards Scheduling Techniques Different techniques to schedule project …" at bounding box center [497, 431] width 838 height 639
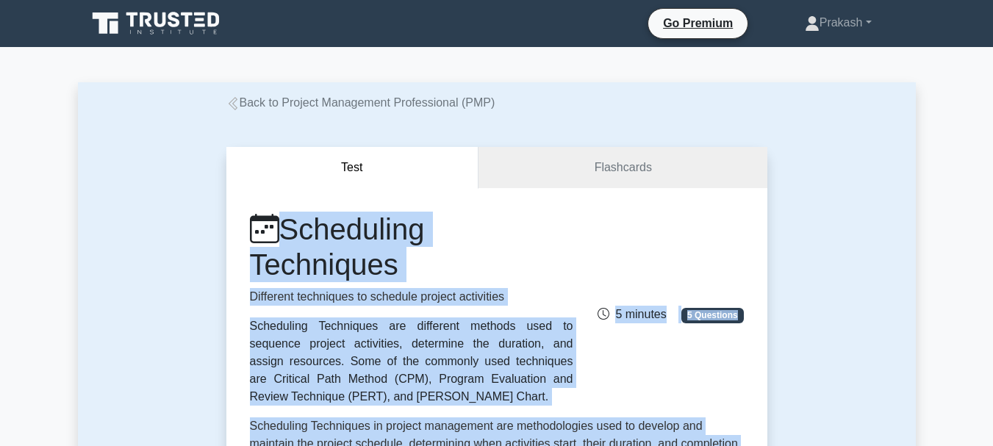
drag, startPoint x: 435, startPoint y: 176, endPoint x: 212, endPoint y: 198, distance: 223.8
click at [212, 198] on div "Test Flashcards Scheduling Techniques Different techniques to schedule project …" at bounding box center [497, 431] width 838 height 639
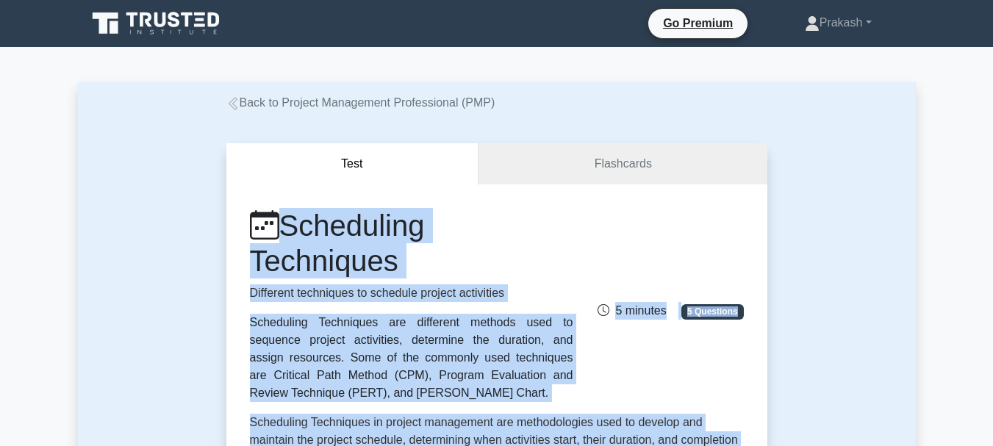
copy div "Scheduling Techniques Different techniques to schedule project activities Sched…"
click at [692, 220] on div "Scheduling Techniques Different techniques to schedule project activities Sched…" at bounding box center [496, 305] width 511 height 194
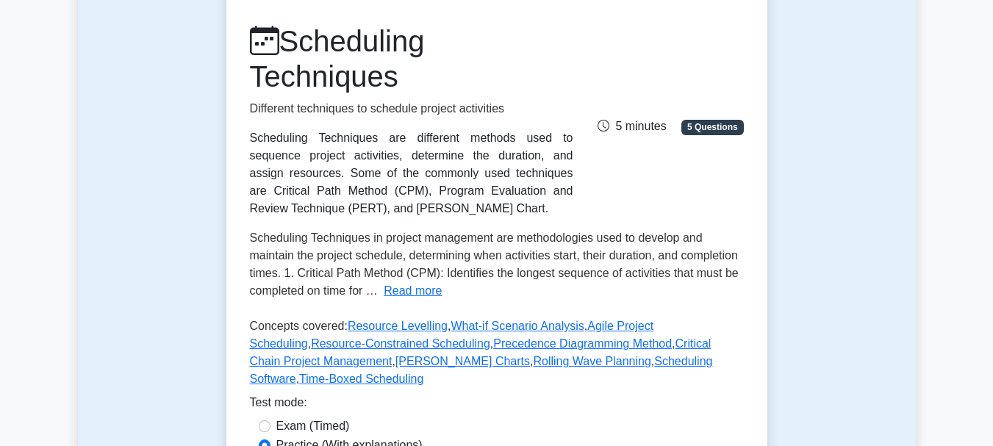
scroll to position [220, 0]
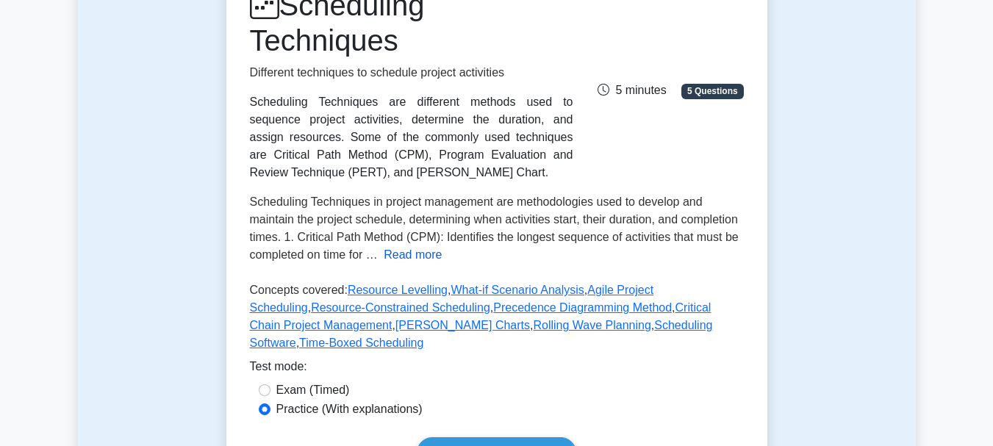
click at [431, 257] on button "Read more" at bounding box center [413, 255] width 58 height 18
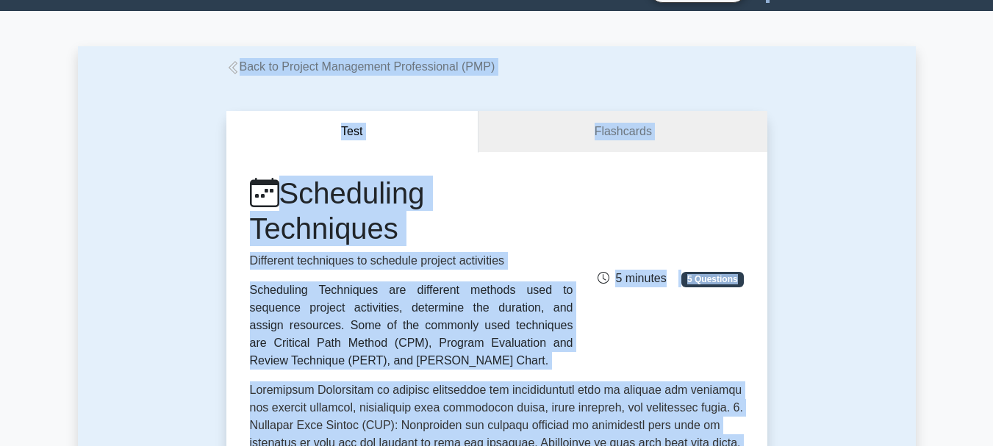
scroll to position [0, 0]
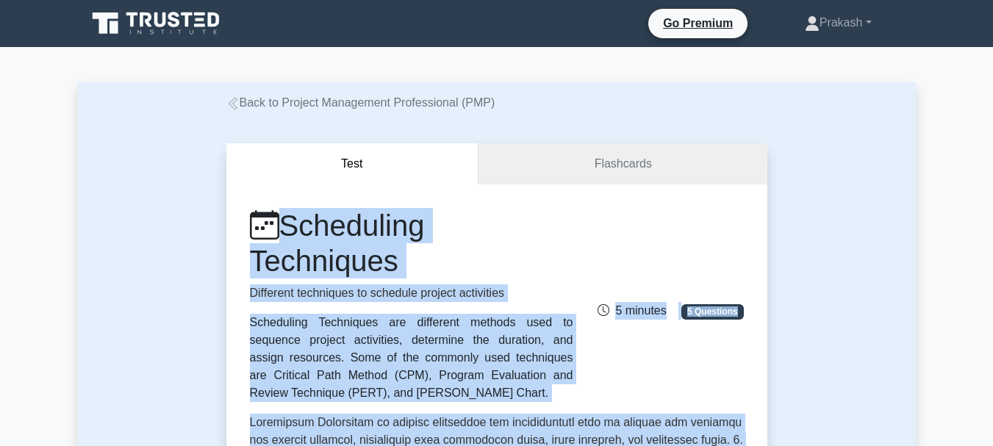
drag, startPoint x: 484, startPoint y: 274, endPoint x: 281, endPoint y: 234, distance: 206.7
copy div "Scheduling Techniques Different techniques to schedule project activities Sched…"
click at [719, 351] on div "Scheduling Techniques Different techniques to schedule project activities Sched…" at bounding box center [496, 305] width 511 height 194
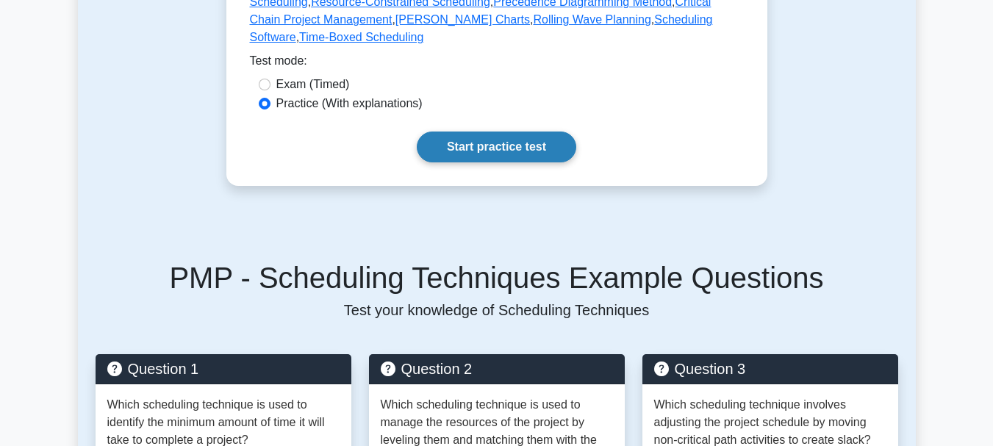
scroll to position [882, 0]
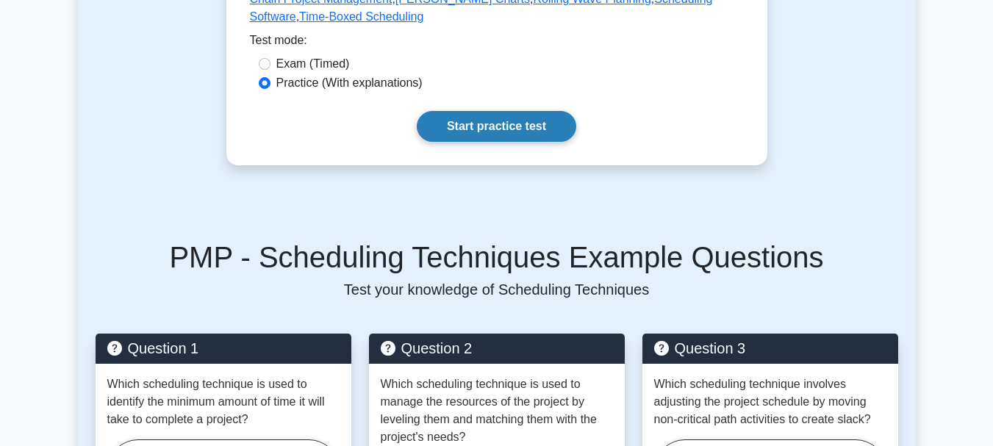
click at [481, 111] on link "Start practice test" at bounding box center [496, 126] width 159 height 31
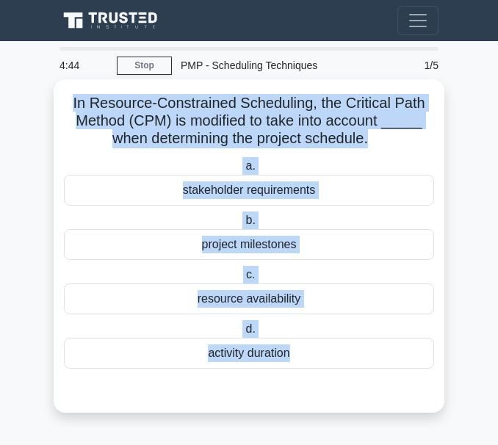
drag, startPoint x: 369, startPoint y: 392, endPoint x: 55, endPoint y: 110, distance: 422.0
click at [55, 110] on div "In Resource-Constrained Scheduling, the Critical Path Method (CPM) is modified …" at bounding box center [249, 246] width 391 height 334
copy div "In Resource-Constrained Scheduling, the Critical Path Method (CPM) is modified …"
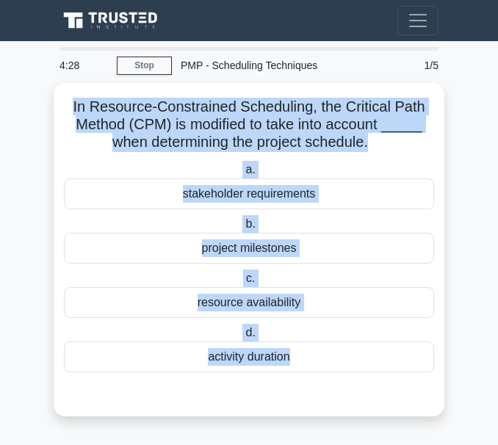
click at [356, 164] on main "4:28 Stop PMP - Scheduling Techniques Expert 1/5 In Resource-Constrained Schedu…" at bounding box center [249, 243] width 498 height 404
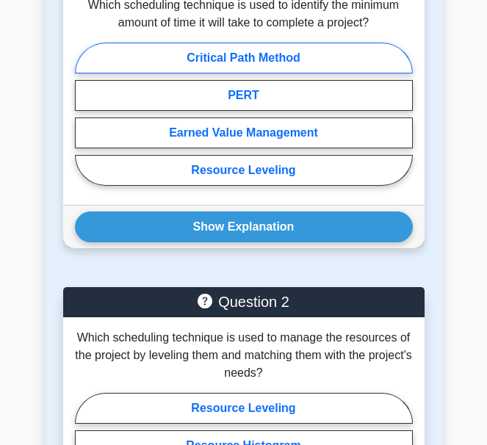
scroll to position [911, 0]
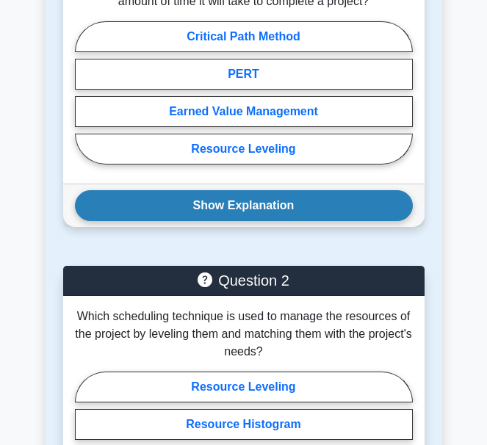
click at [235, 190] on button "Show Explanation" at bounding box center [244, 205] width 338 height 31
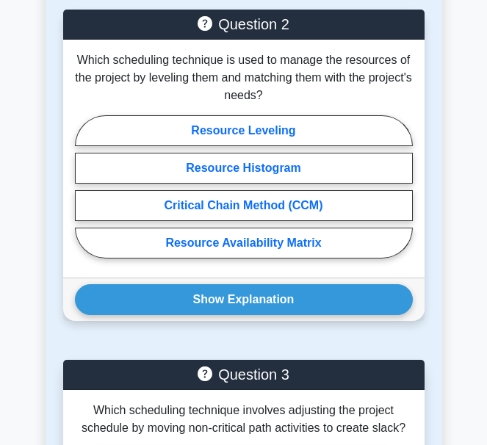
scroll to position [2013, 0]
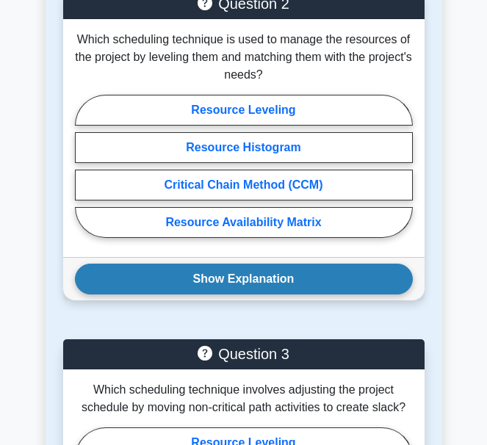
click at [234, 264] on button "Show Explanation" at bounding box center [244, 279] width 338 height 31
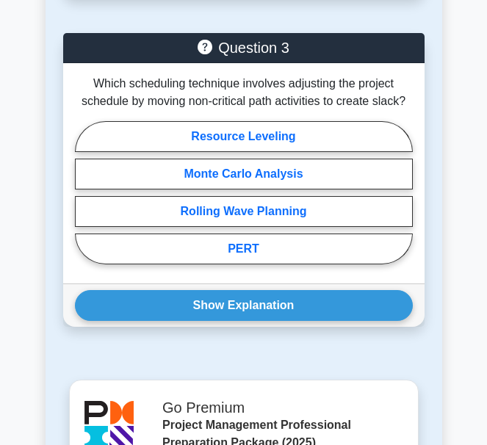
scroll to position [2895, 0]
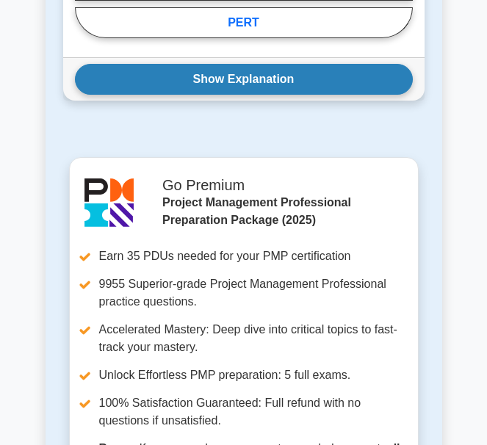
click at [250, 64] on button "Show Explanation" at bounding box center [244, 79] width 338 height 31
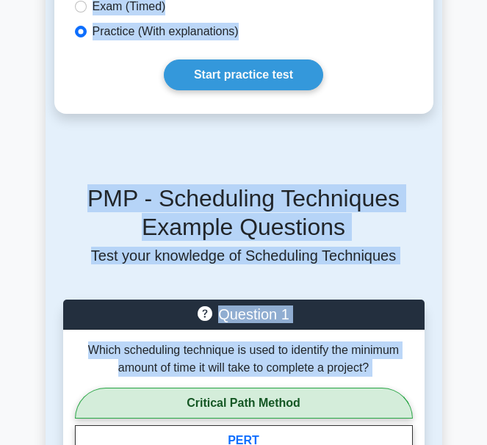
scroll to position [0, 0]
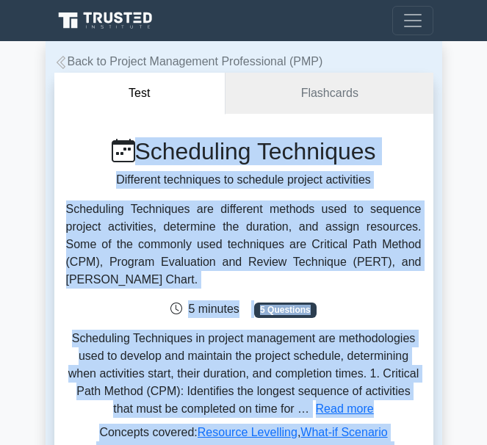
drag, startPoint x: 372, startPoint y: 289, endPoint x: 96, endPoint y: 121, distance: 322.9
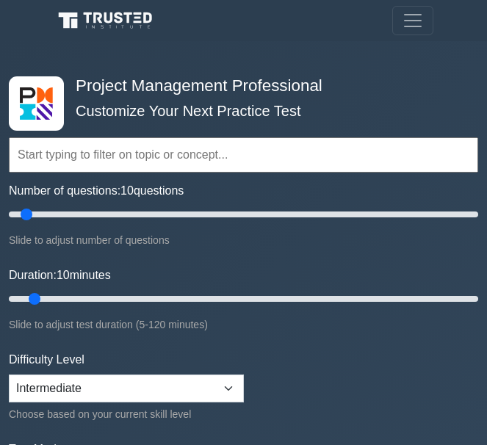
select select "intermediate"
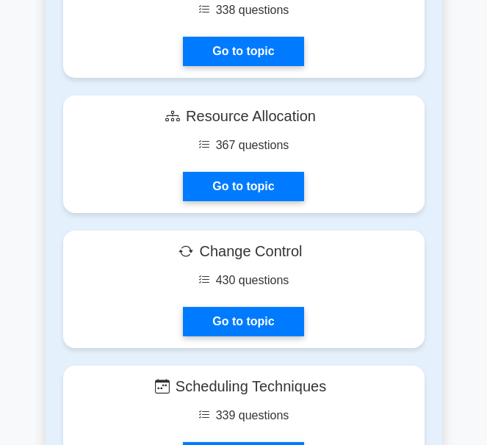
scroll to position [4060, 0]
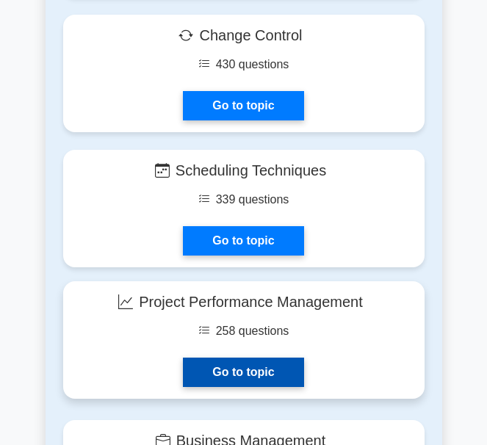
click at [257, 366] on link "Go to topic" at bounding box center [243, 372] width 121 height 29
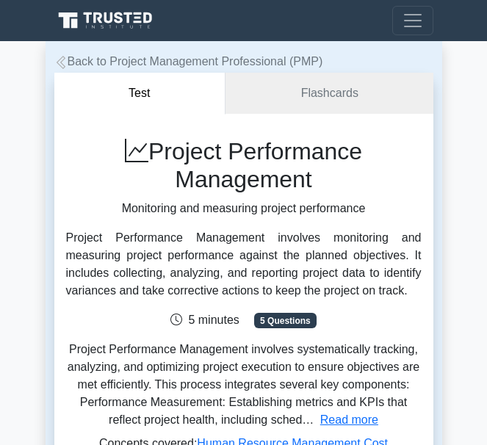
drag, startPoint x: 312, startPoint y: 185, endPoint x: 153, endPoint y: 157, distance: 162.0
click at [153, 157] on h1 "Project Performance Management" at bounding box center [244, 165] width 356 height 57
copy h1 "Project Performance Management"
click at [363, 200] on p "Monitoring and measuring project performance" at bounding box center [244, 209] width 356 height 18
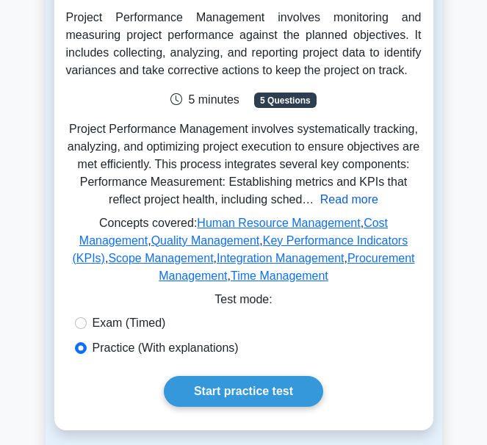
click at [334, 201] on button "Read more" at bounding box center [349, 200] width 58 height 18
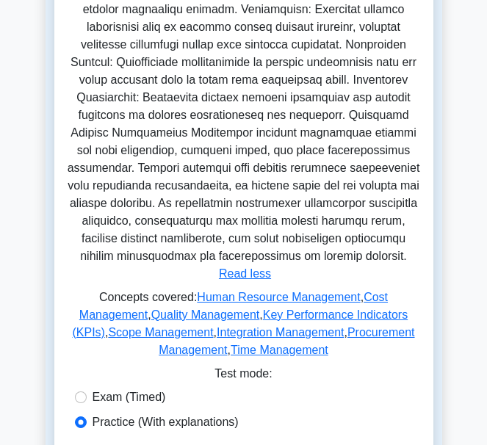
scroll to position [882, 0]
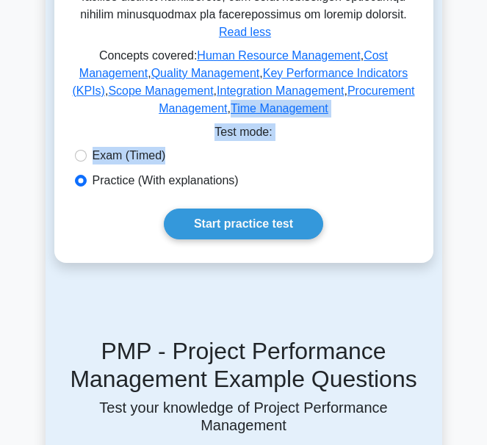
drag, startPoint x: 351, startPoint y: 148, endPoint x: 138, endPoint y: 114, distance: 215.8
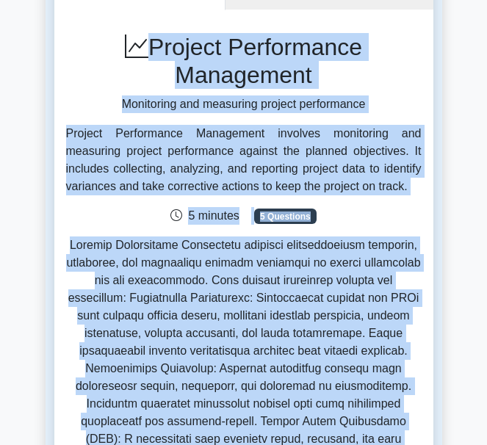
scroll to position [0, 0]
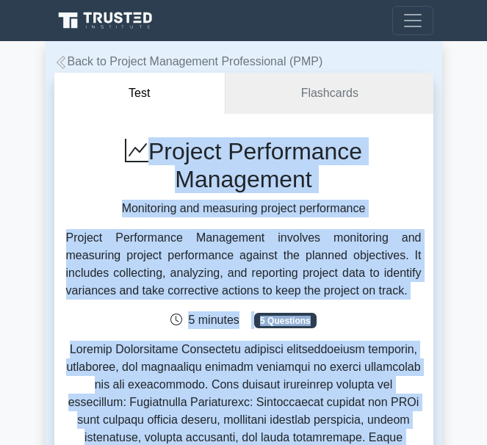
drag, startPoint x: 323, startPoint y: 180, endPoint x: 90, endPoint y: 126, distance: 238.5
copy div "Project Performance Management Monitoring and measuring project performance Pro…"
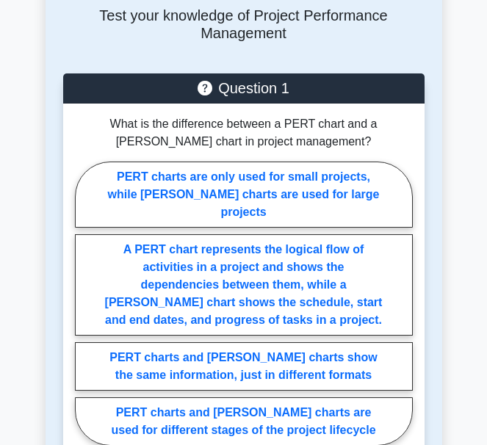
scroll to position [1323, 0]
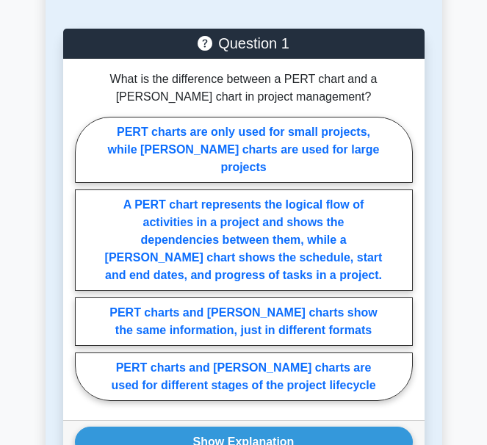
click at [248, 418] on div "Question 1 What is the difference between a PERT chart and a [PERSON_NAME] char…" at bounding box center [243, 255] width 379 height 453
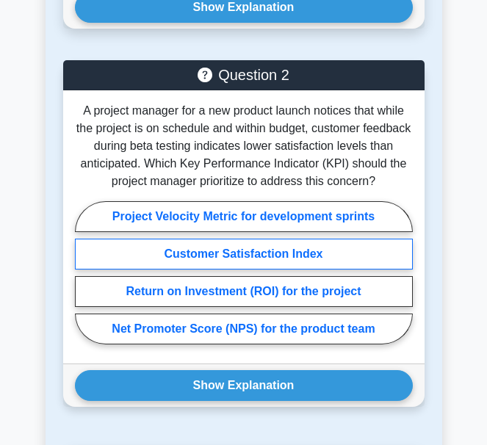
scroll to position [1764, 0]
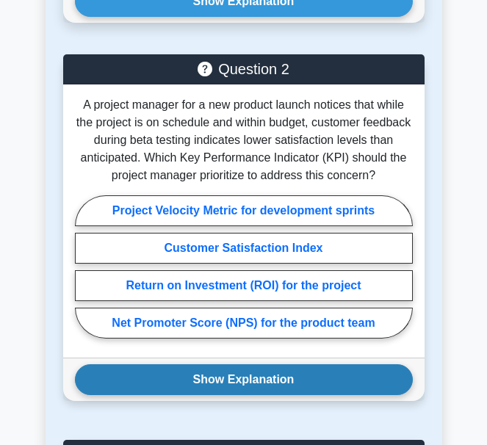
click at [240, 365] on button "Show Explanation" at bounding box center [244, 380] width 338 height 31
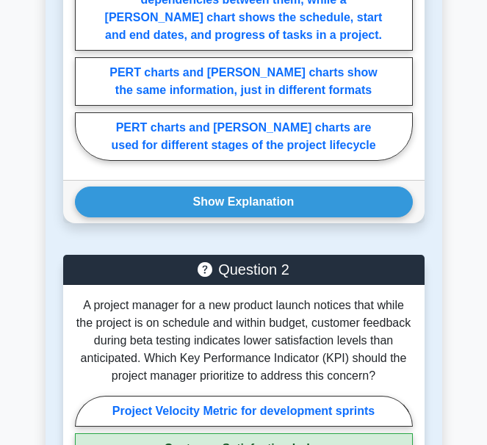
scroll to position [1323, 0]
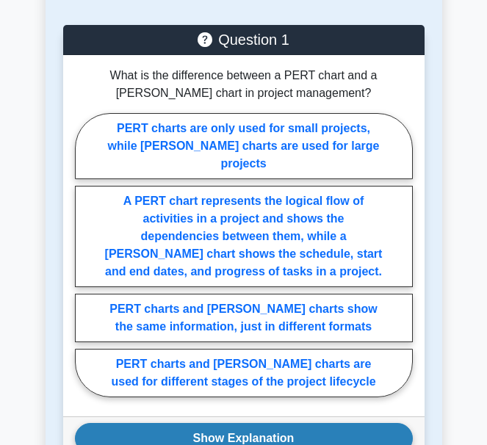
click at [245, 423] on button "Show Explanation" at bounding box center [244, 438] width 338 height 31
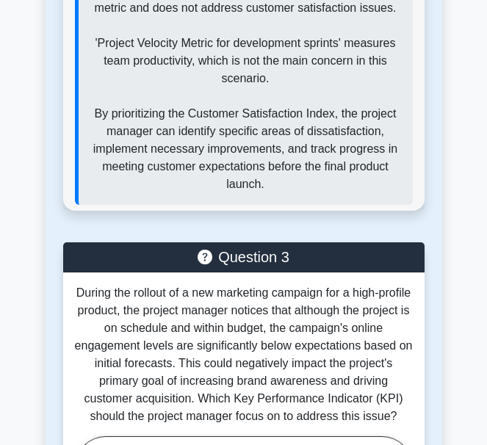
scroll to position [3307, 0]
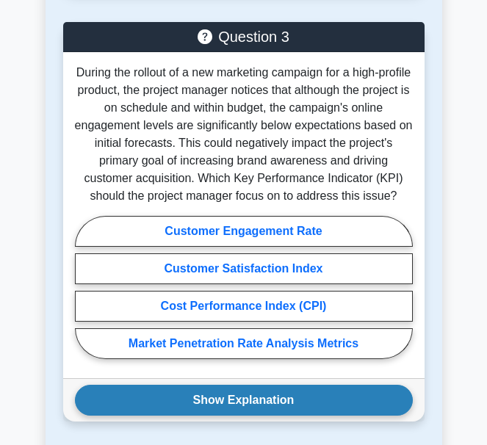
click at [245, 385] on button "Show Explanation" at bounding box center [244, 400] width 338 height 31
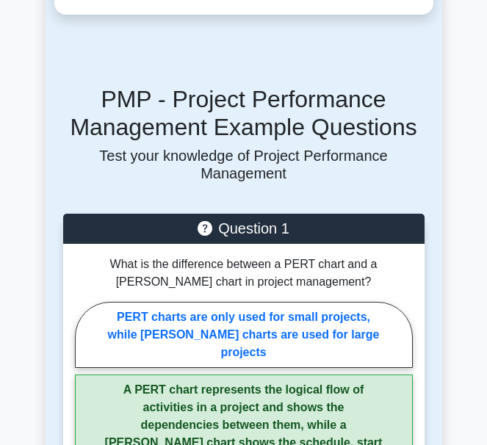
scroll to position [1169, 0]
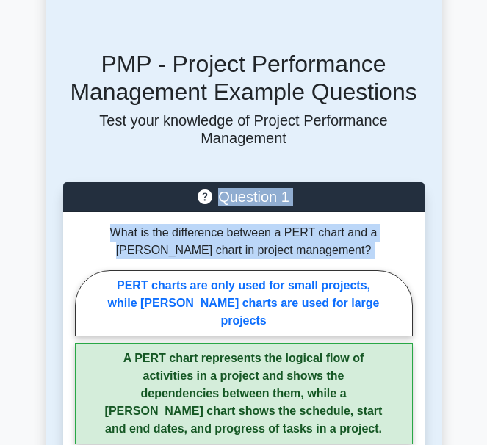
drag, startPoint x: 394, startPoint y: 212, endPoint x: 102, endPoint y: 142, distance: 300.2
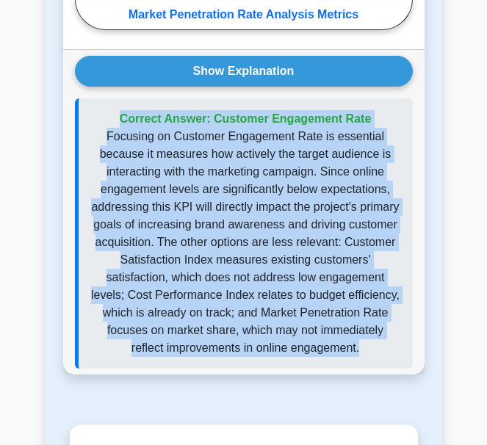
scroll to position [3594, 0]
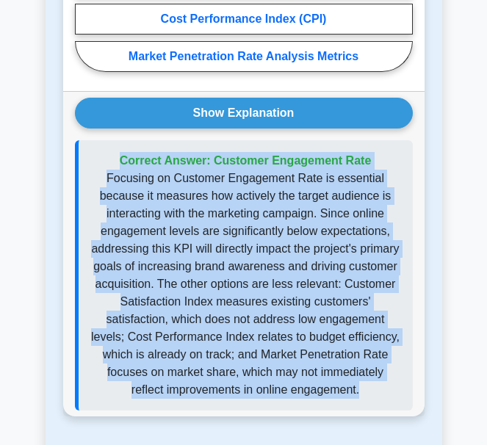
click at [369, 334] on div "Correct Answer: Customer Engagement Rate" at bounding box center [244, 275] width 338 height 270
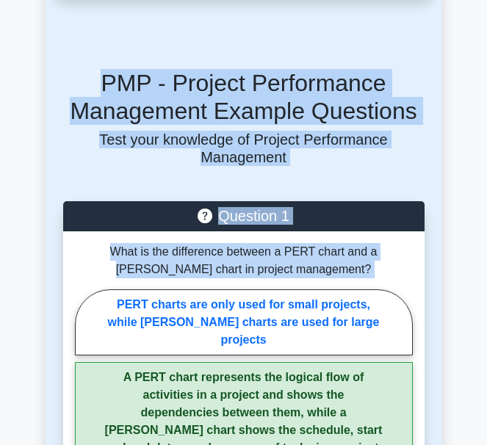
scroll to position [1128, 0]
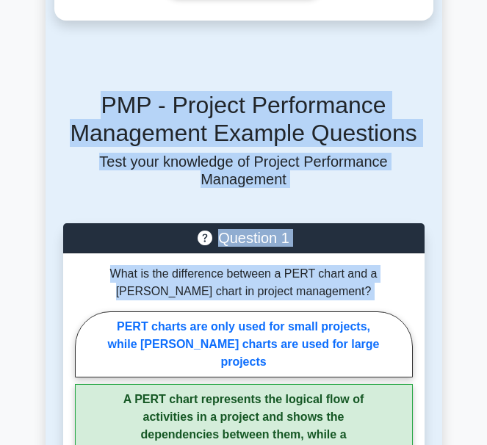
drag, startPoint x: 399, startPoint y: 375, endPoint x: 104, endPoint y: 75, distance: 420.9
copy div "PMP - Project Performance Management Example Questions Test your knowledge of P…"
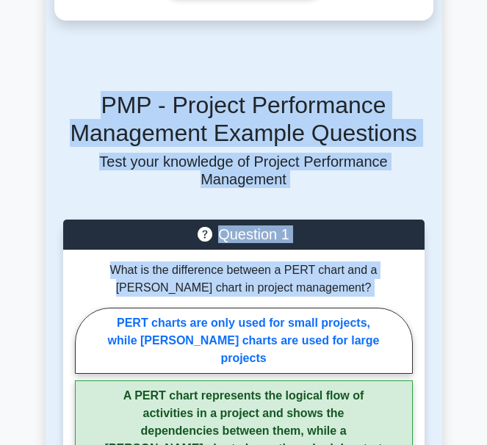
click at [423, 284] on div "What is the difference between a PERT chart and a Gantt chart in project manage…" at bounding box center [244, 431] width 362 height 362
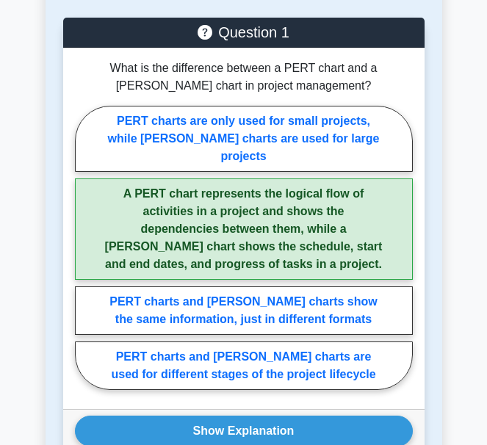
scroll to position [1349, 0]
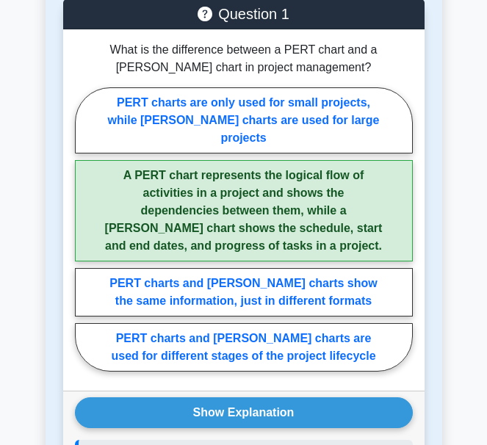
drag, startPoint x: 367, startPoint y: 302, endPoint x: 110, endPoint y: 202, distance: 275.9
click at [110, 202] on div "PERT charts are only used for small projects, while Gantt charts are used for l…" at bounding box center [244, 233] width 338 height 291
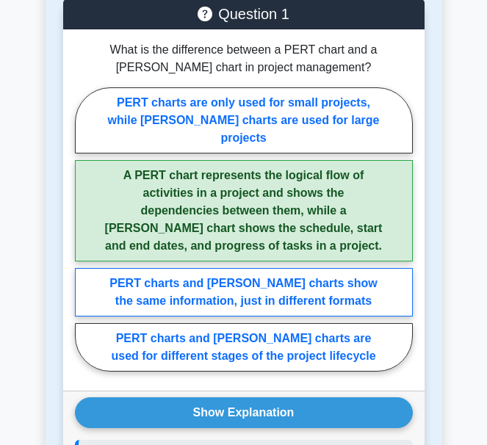
drag, startPoint x: 152, startPoint y: 81, endPoint x: 85, endPoint y: 248, distance: 180.0
click at [85, 268] on label "PERT charts and Gantt charts show the same information, just in different forma…" at bounding box center [244, 292] width 338 height 49
click at [85, 239] on input "PERT charts and Gantt charts show the same information, just in different forma…" at bounding box center [80, 234] width 10 height 10
radio input "true"
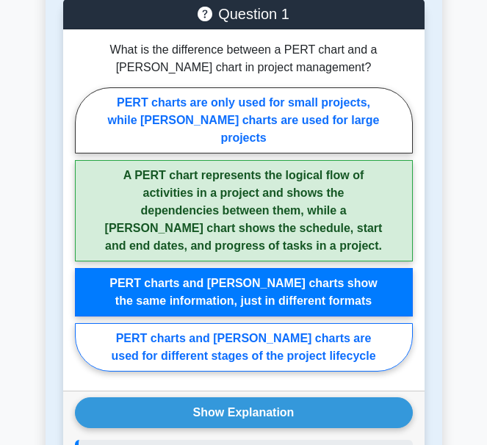
click at [97, 323] on label "PERT charts and Gantt charts are used for different stages of the project lifec…" at bounding box center [244, 347] width 338 height 49
click at [85, 239] on input "PERT charts and Gantt charts are used for different stages of the project lifec…" at bounding box center [80, 234] width 10 height 10
radio input "true"
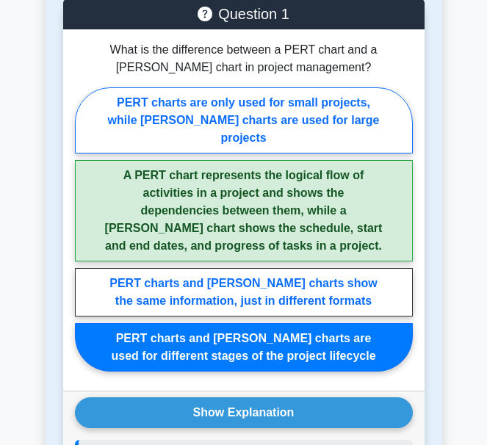
click at [261, 87] on label "PERT charts are only used for small projects, while Gantt charts are used for l…" at bounding box center [244, 120] width 338 height 66
click at [85, 229] on input "PERT charts are only used for small projects, while Gantt charts are used for l…" at bounding box center [80, 234] width 10 height 10
radio input "true"
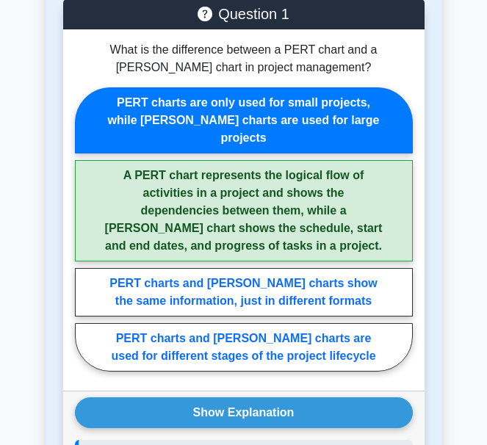
scroll to position [1128, 0]
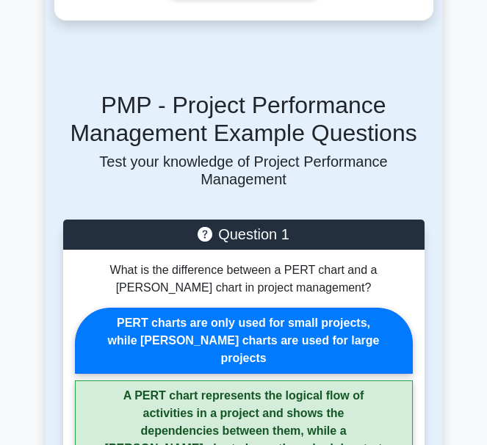
click at [240, 262] on p "What is the difference between a PERT chart and a Gantt chart in project manage…" at bounding box center [244, 279] width 338 height 35
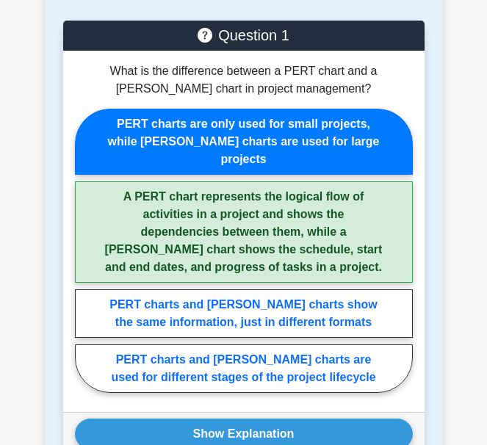
scroll to position [1349, 0]
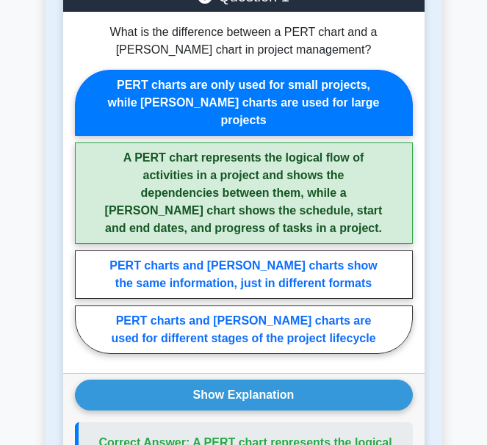
scroll to position [1349, 0]
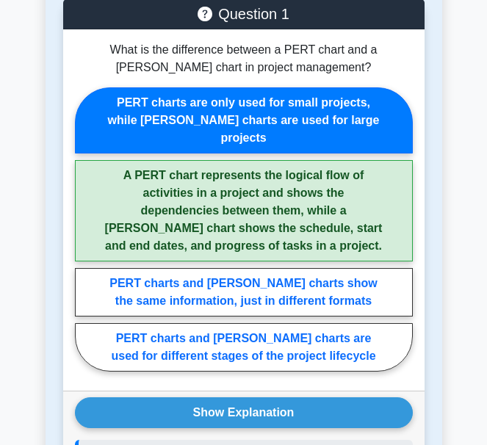
click at [295, 160] on label "A PERT chart represents the logical flow of activities in a project and shows t…" at bounding box center [244, 210] width 338 height 101
click at [85, 229] on input "A PERT chart represents the logical flow of activities in a project and shows t…" at bounding box center [80, 234] width 10 height 10
radio input "true"
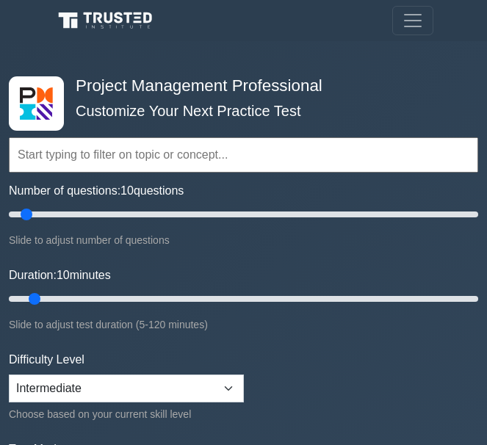
select select "intermediate"
